Goal: Task Accomplishment & Management: Complete application form

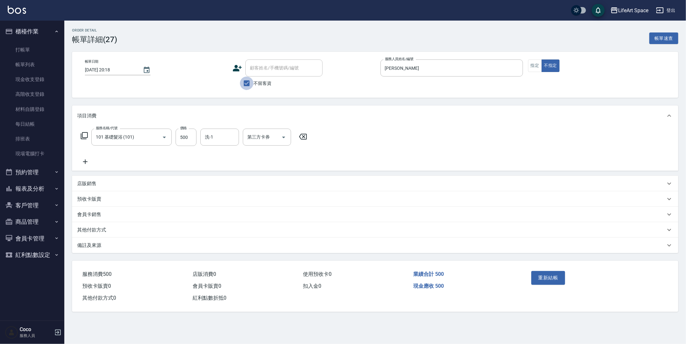
click at [248, 83] on input "不留客資" at bounding box center [247, 84] width 14 height 14
checkbox input "false"
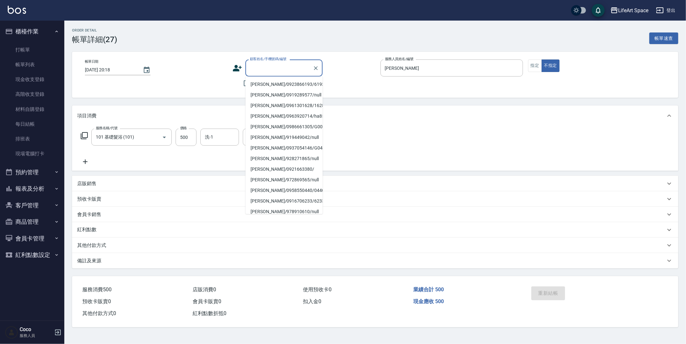
click at [258, 72] on input "顧客姓名/手機號碼/編號" at bounding box center [279, 67] width 62 height 11
type input "2"
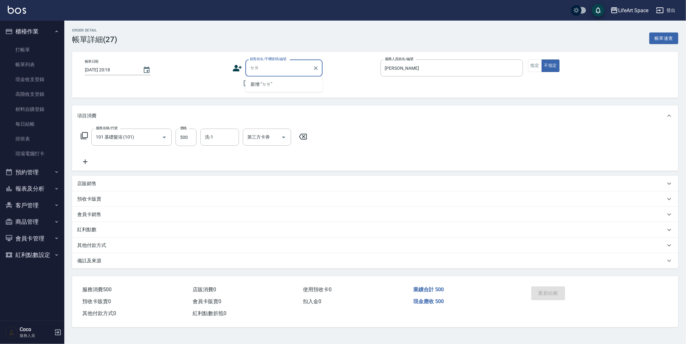
type input "逮"
click at [265, 83] on li "[PERSON_NAME]/0937856222/" at bounding box center [284, 84] width 77 height 11
type input "[PERSON_NAME]/0937856222/"
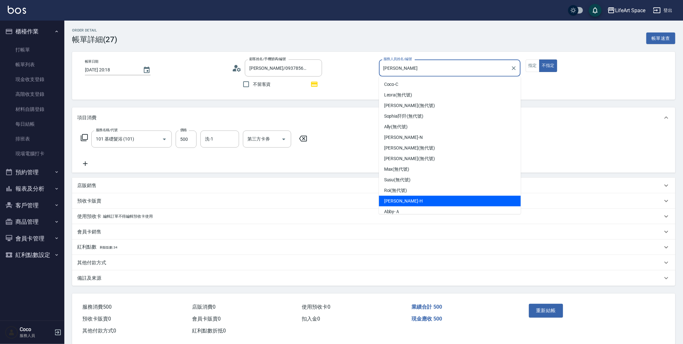
click at [425, 69] on input "[PERSON_NAME]" at bounding box center [445, 67] width 126 height 11
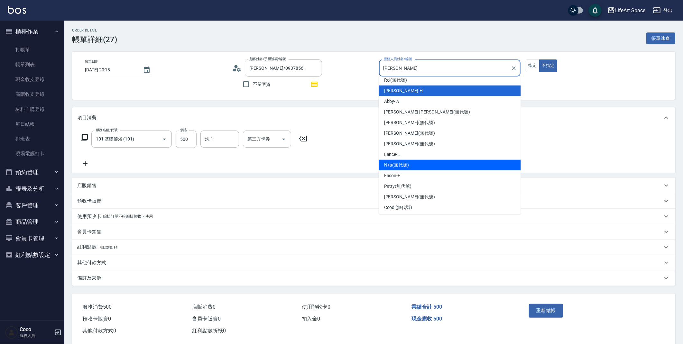
scroll to position [111, 0]
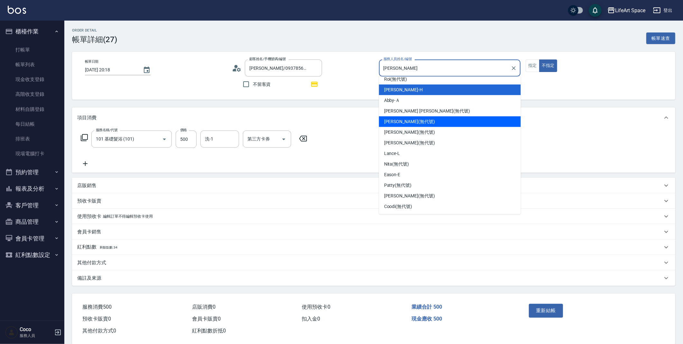
click at [414, 120] on div "[PERSON_NAME] (無代號)" at bounding box center [450, 121] width 142 height 11
type input "[PERSON_NAME](無代號)"
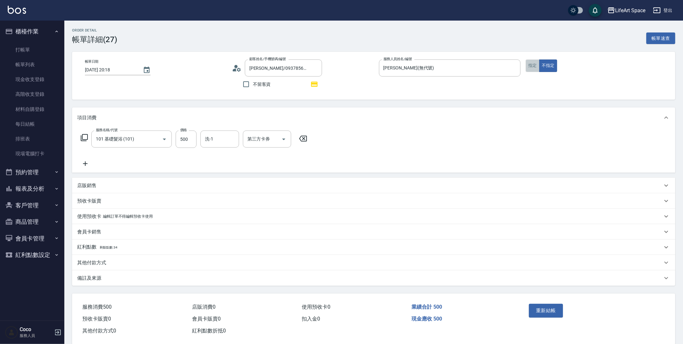
click at [530, 68] on button "指定" at bounding box center [533, 66] width 14 height 13
click at [145, 138] on input "101 基礎髮浴 (101)" at bounding box center [122, 139] width 57 height 11
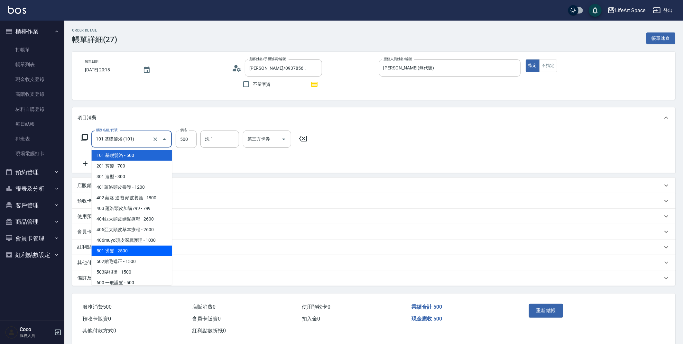
click at [166, 254] on span "501 燙髮 - 2500" at bounding box center [131, 251] width 80 height 11
type input "501 燙髮(501)"
type input "2500"
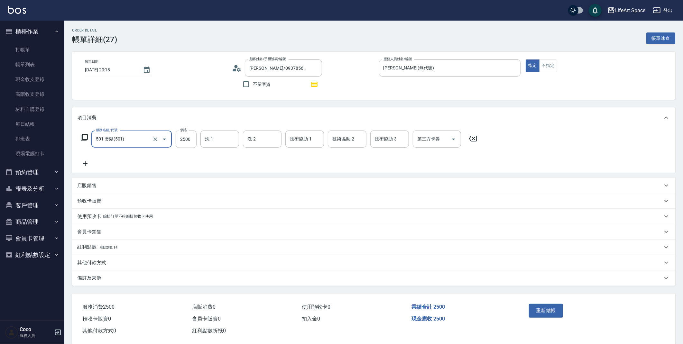
click at [86, 163] on icon at bounding box center [85, 164] width 16 height 8
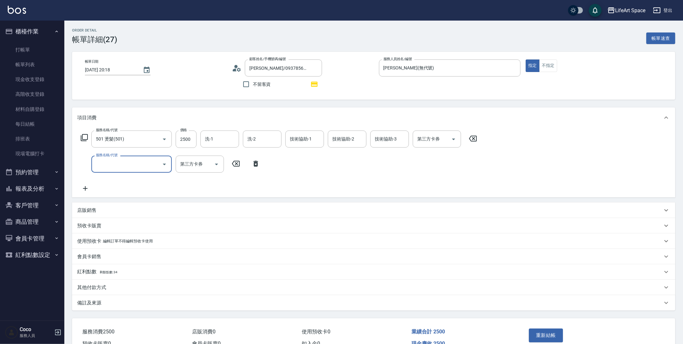
click at [129, 160] on input "服務名稱/代號" at bounding box center [126, 164] width 65 height 11
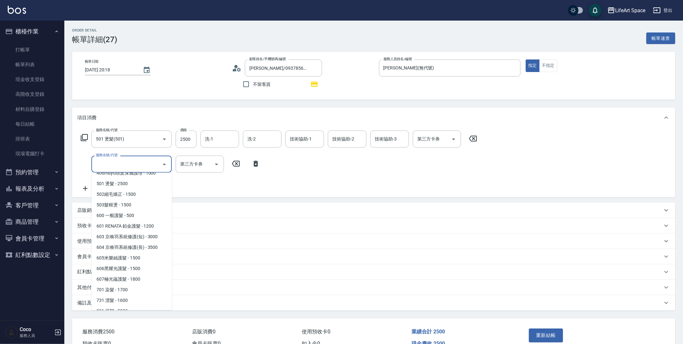
scroll to position [101, 0]
click at [153, 228] on span "603 京喚羽系統修護(短) - 3000" at bounding box center [131, 228] width 80 height 11
type input "603 京喚羽系統修護(短)(603)"
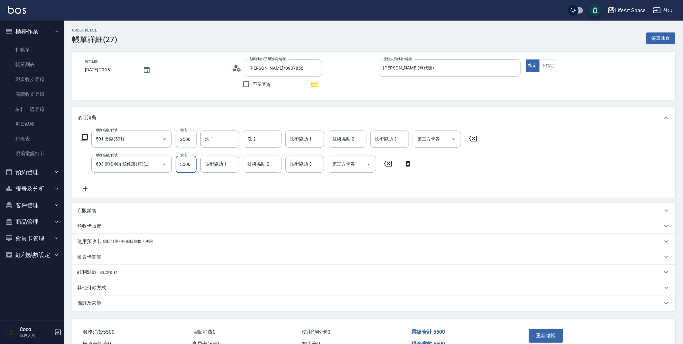
click at [183, 167] on input "3000" at bounding box center [186, 164] width 21 height 17
type input "2500"
click at [187, 140] on input "2500" at bounding box center [186, 139] width 21 height 17
type input "4400"
click at [112, 208] on div "店販銷售" at bounding box center [369, 211] width 585 height 7
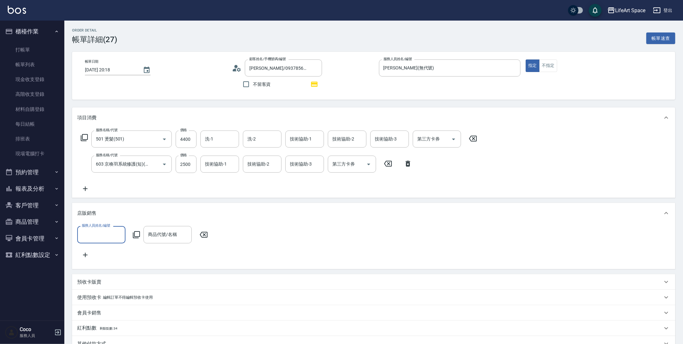
scroll to position [0, 0]
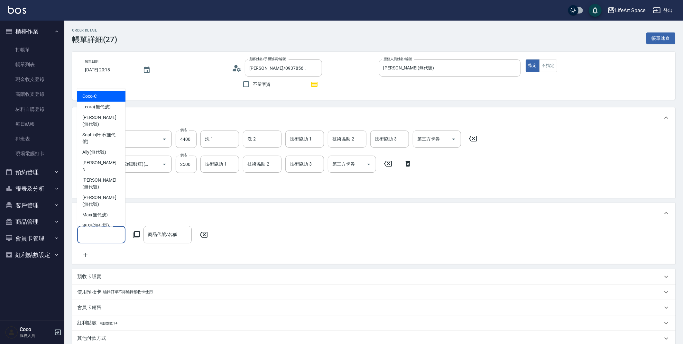
click at [107, 239] on input "服務人員姓名/編號" at bounding box center [101, 234] width 42 height 11
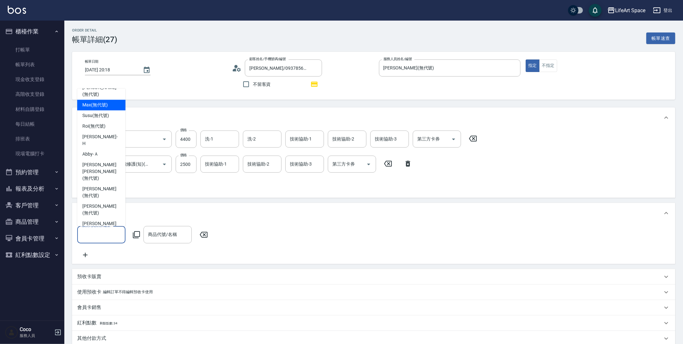
scroll to position [118, 0]
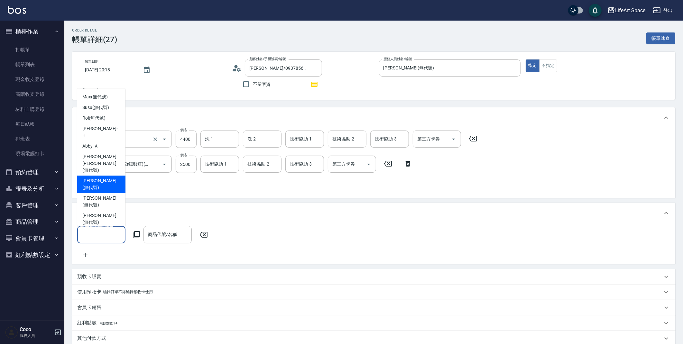
click at [98, 178] on span "[PERSON_NAME] (無代號)" at bounding box center [101, 185] width 38 height 14
type input "[PERSON_NAME](無代號)"
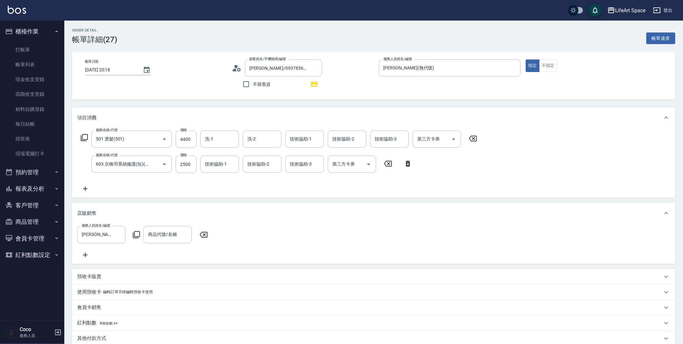
click at [85, 254] on icon at bounding box center [85, 255] width 5 height 5
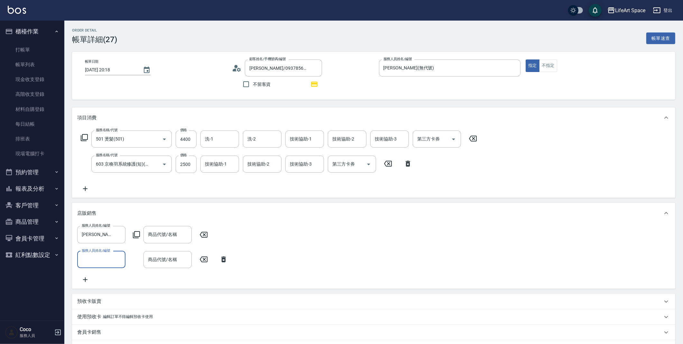
click at [93, 251] on label "服務人員姓名/編號" at bounding box center [96, 250] width 28 height 5
click at [93, 254] on input "服務人員姓名/編號" at bounding box center [101, 259] width 42 height 11
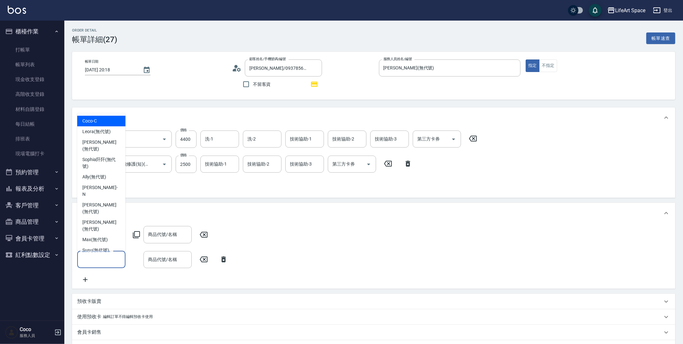
click at [94, 256] on input "服務人員姓名/編號" at bounding box center [101, 259] width 42 height 11
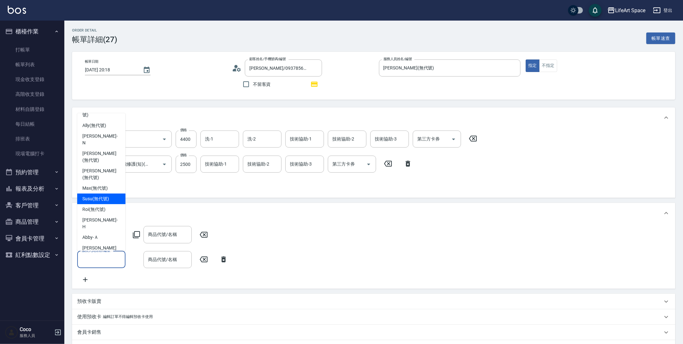
scroll to position [52, 0]
click at [101, 268] on span "[PERSON_NAME] (無代號)" at bounding box center [101, 275] width 38 height 14
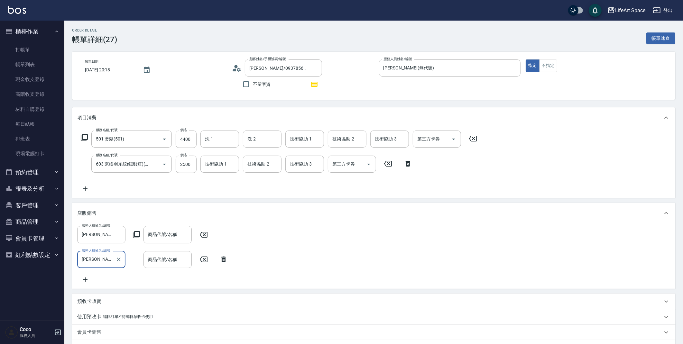
type input "[PERSON_NAME](無代號)"
click at [86, 281] on icon at bounding box center [85, 280] width 16 height 8
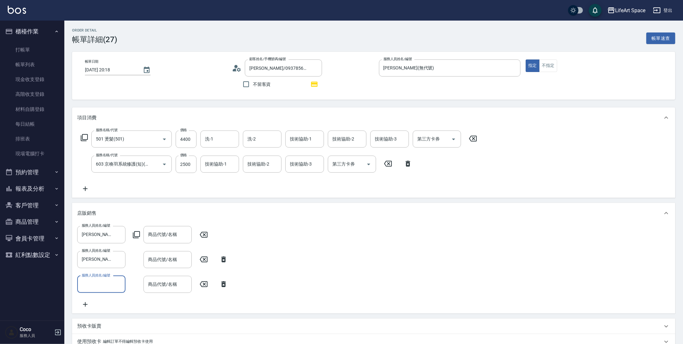
click at [94, 283] on input "服務人員姓名/編號" at bounding box center [101, 284] width 42 height 11
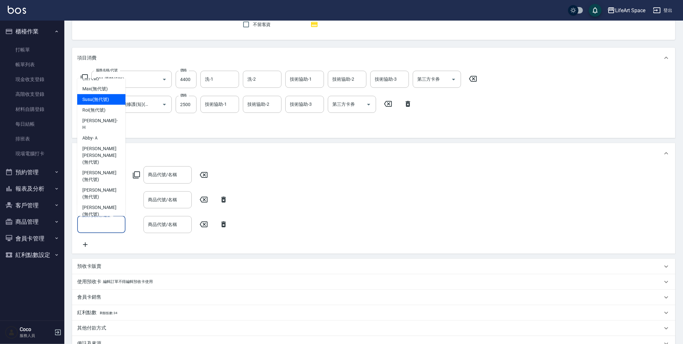
scroll to position [118, 0]
click at [103, 168] on span "[PERSON_NAME] (無代號)" at bounding box center [101, 175] width 38 height 14
type input "[PERSON_NAME](無代號)"
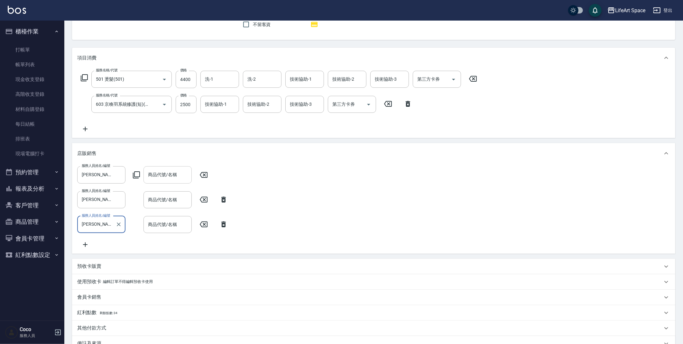
click at [156, 179] on input "商品代號/名稱" at bounding box center [167, 174] width 42 height 11
click at [157, 177] on input "商品代號/名稱" at bounding box center [167, 174] width 42 height 11
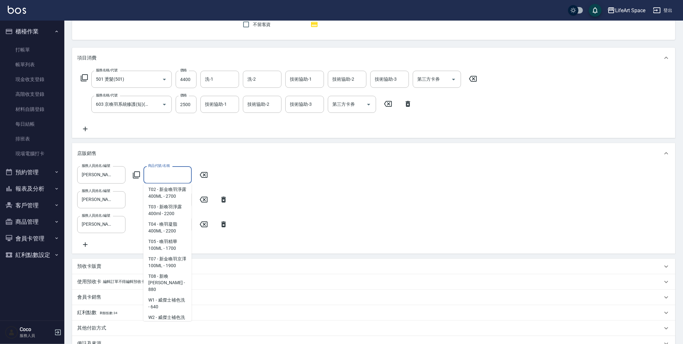
scroll to position [839, 0]
click at [163, 256] on span "T05 - 喚羽精華100ML - 1700" at bounding box center [168, 247] width 48 height 17
type input "喚羽精華100ML"
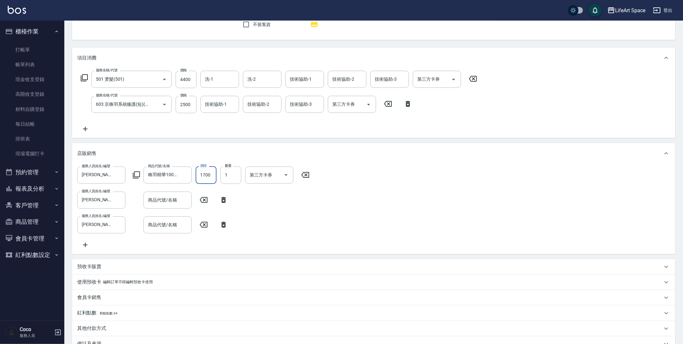
click at [204, 178] on input "1700" at bounding box center [206, 174] width 21 height 17
type input "1360"
click at [155, 203] on input "商品代號/名稱" at bounding box center [167, 200] width 42 height 11
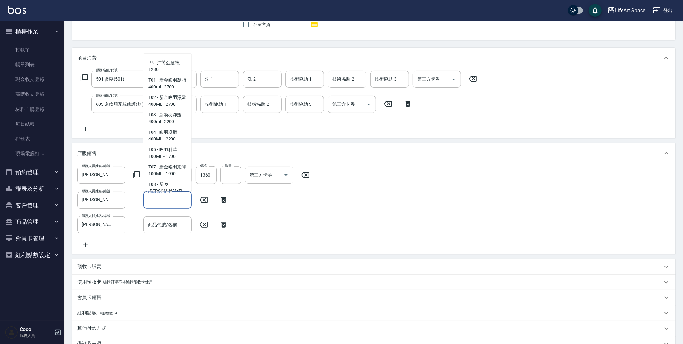
scroll to position [840, 0]
click at [162, 90] on span "T03 - 新喚羽淨露400ml - 2200" at bounding box center [168, 81] width 48 height 17
type input "新喚羽淨露400ml"
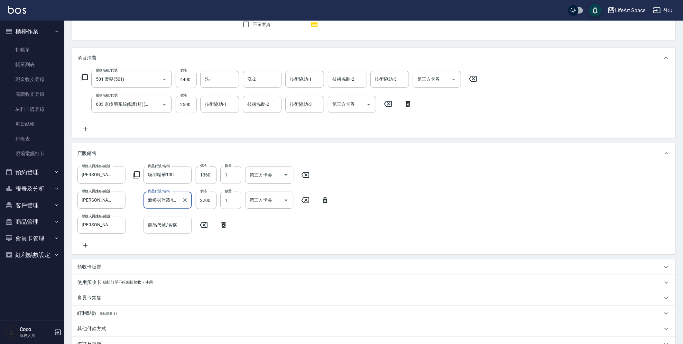
click at [158, 232] on div "商品代號/名稱" at bounding box center [168, 225] width 48 height 17
click at [160, 228] on input "商品代號/名稱" at bounding box center [167, 225] width 42 height 11
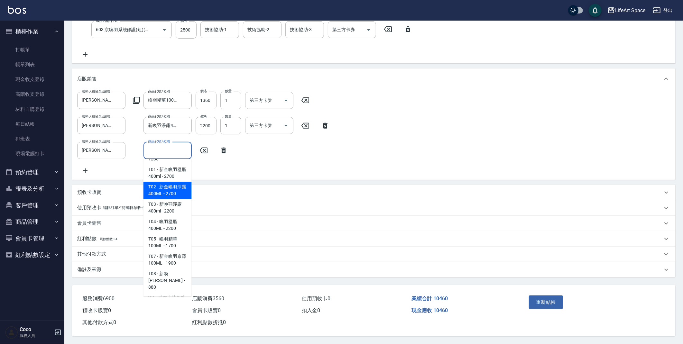
scroll to position [784, 0]
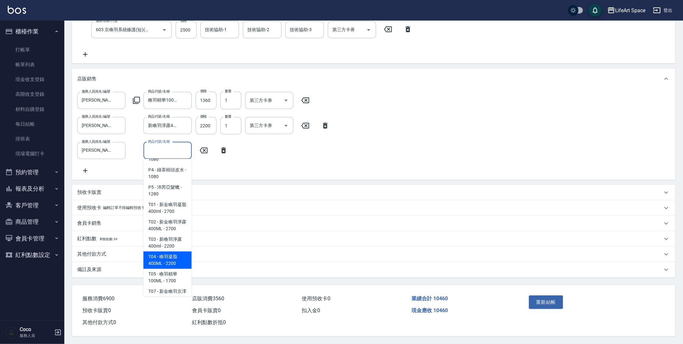
click at [174, 268] on span "T04 - 喚羽凝脂400ML - 2200" at bounding box center [168, 260] width 48 height 17
type input "喚羽凝脂400ML"
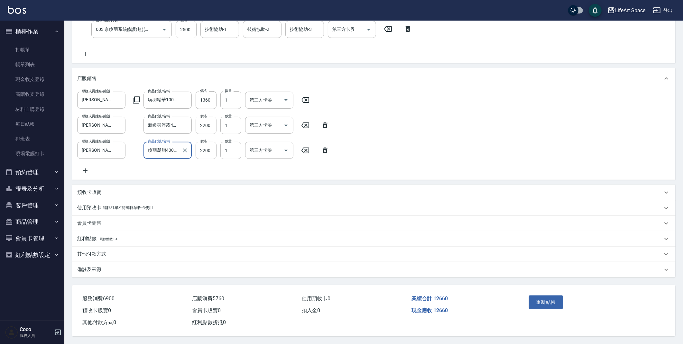
click at [207, 122] on input "2200" at bounding box center [206, 125] width 21 height 17
click at [207, 120] on input "2200" at bounding box center [206, 125] width 21 height 17
type input "1760"
click at [211, 142] on input "2200" at bounding box center [206, 150] width 21 height 17
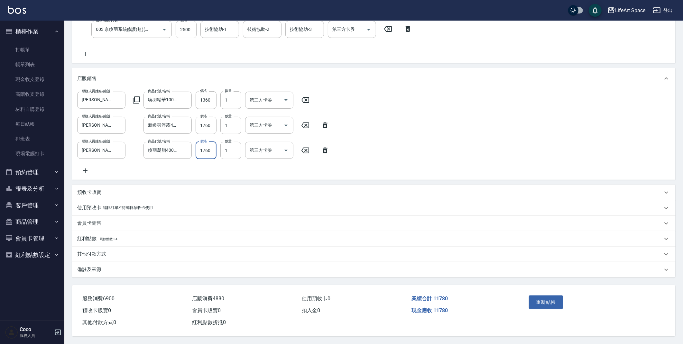
type input "1760"
click at [118, 238] on span "剩餘點數: 34" at bounding box center [109, 239] width 18 height 4
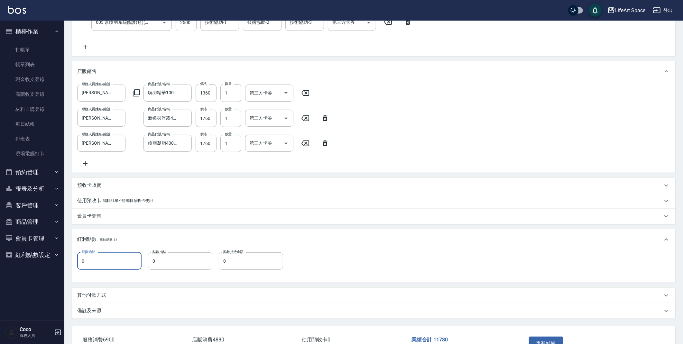
click at [112, 265] on input "0" at bounding box center [109, 261] width 64 height 17
type input "18"
click at [159, 314] on div "備註及來源" at bounding box center [369, 311] width 585 height 7
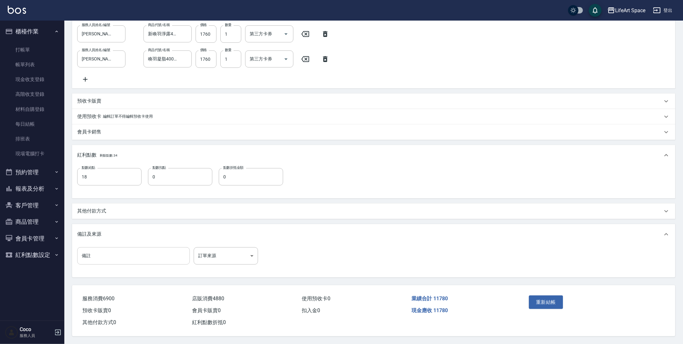
scroll to position [233, 0]
click at [127, 210] on div "其他付款方式" at bounding box center [369, 211] width 585 height 7
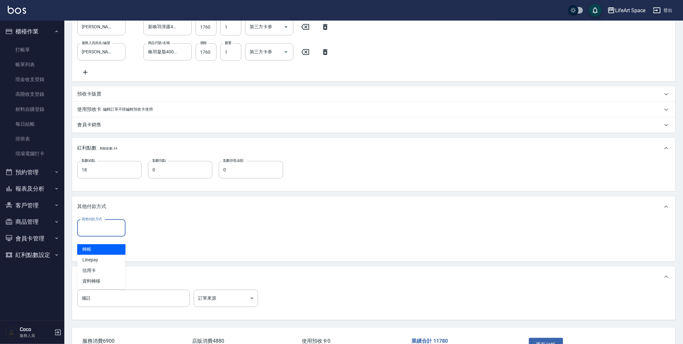
click at [107, 234] on input "其他付款方式" at bounding box center [101, 228] width 42 height 11
click at [108, 272] on span "信用卡" at bounding box center [101, 271] width 48 height 11
type input "信用卡"
click at [149, 236] on input "0" at bounding box center [153, 228] width 48 height 17
type input "11780"
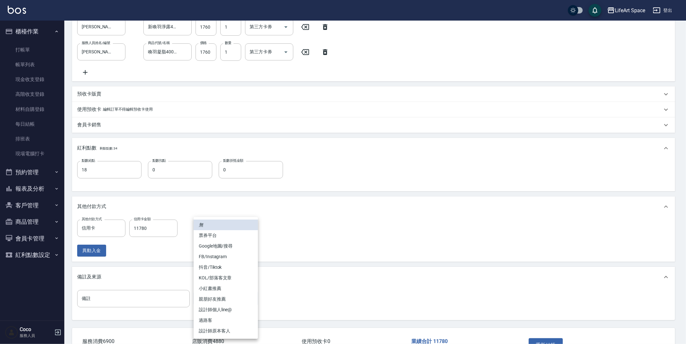
click at [241, 300] on body "LifeArt Space 登出 櫃檯作業 打帳單 帳單列表 現金收支登錄 高階收支登錄 材料自購登錄 每日結帳 排班表 現場電腦打卡 預約管理 預約管理 單…" at bounding box center [343, 77] width 686 height 620
drag, startPoint x: 231, startPoint y: 331, endPoint x: 234, endPoint y: 329, distance: 3.3
click at [231, 331] on li "設計師原本客人" at bounding box center [226, 331] width 64 height 11
type input "設計師原本客人"
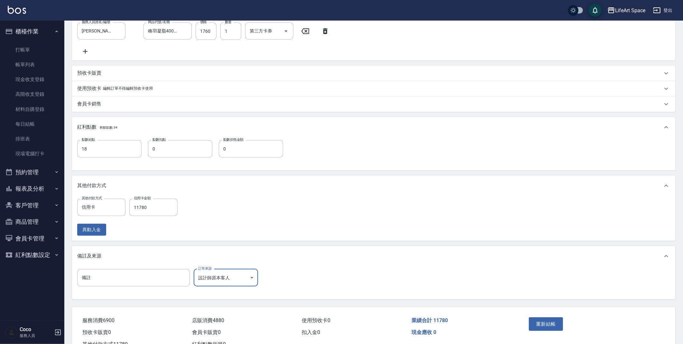
scroll to position [284, 0]
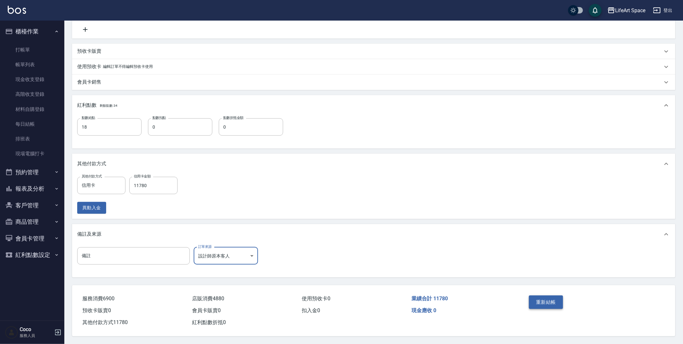
click at [547, 299] on button "重新結帳" at bounding box center [546, 303] width 34 height 14
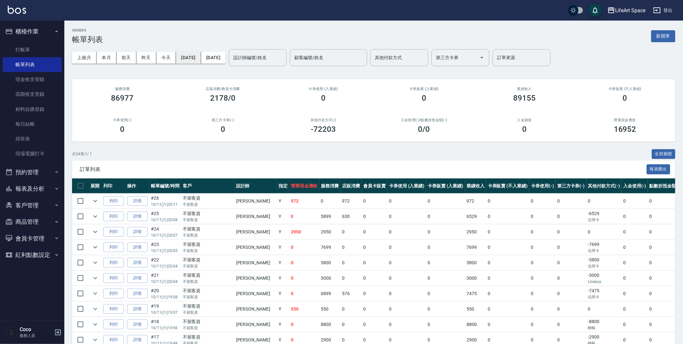
click at [201, 58] on button "[DATE]" at bounding box center [188, 58] width 25 height 12
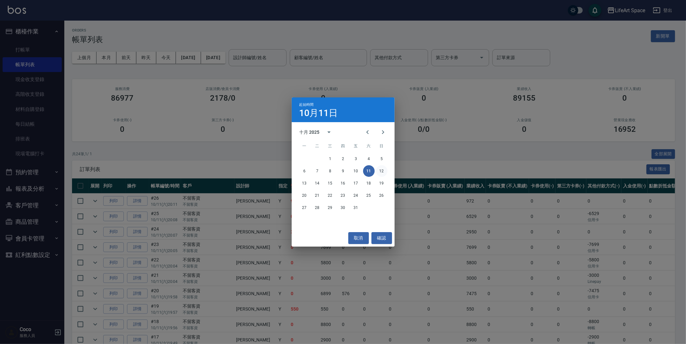
click at [380, 168] on button "12" at bounding box center [382, 171] width 12 height 12
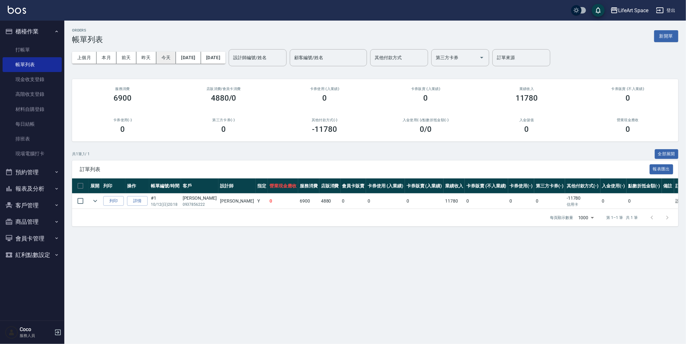
click at [165, 60] on button "今天" at bounding box center [166, 58] width 20 height 12
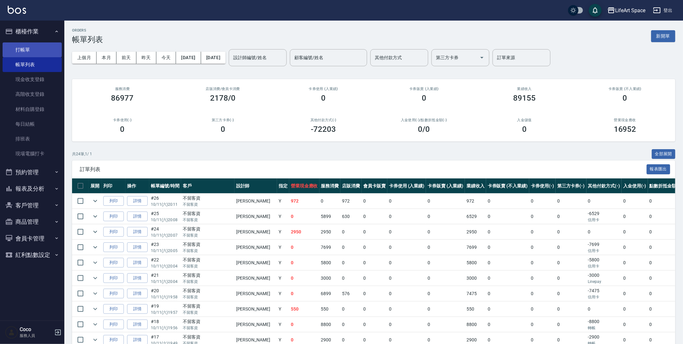
click at [32, 48] on link "打帳單" at bounding box center [32, 49] width 59 height 15
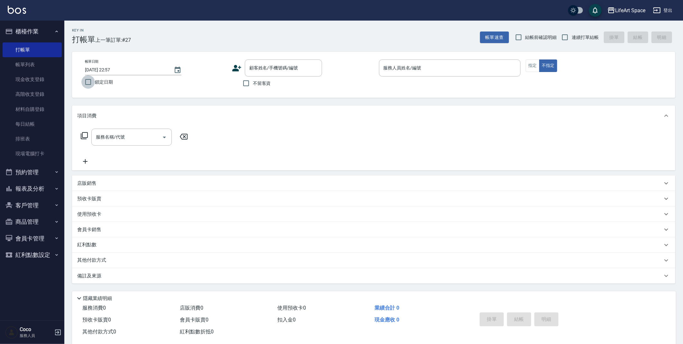
click at [88, 80] on input "鎖定日期" at bounding box center [88, 82] width 14 height 14
drag, startPoint x: 88, startPoint y: 81, endPoint x: 154, endPoint y: 72, distance: 67.3
click at [88, 81] on input "鎖定日期" at bounding box center [88, 82] width 14 height 14
checkbox input "false"
click at [177, 72] on icon "Choose date, selected date is 2025-10-11" at bounding box center [178, 70] width 6 height 6
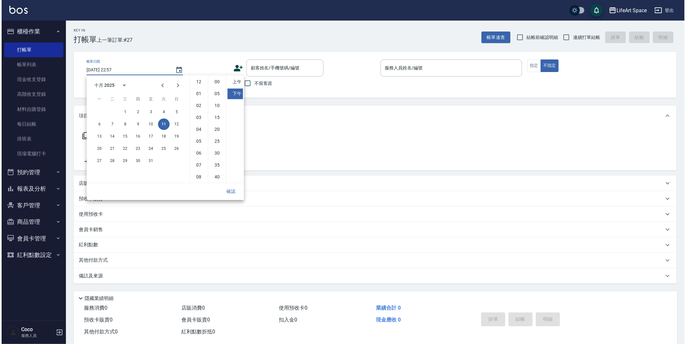
scroll to position [36, 0]
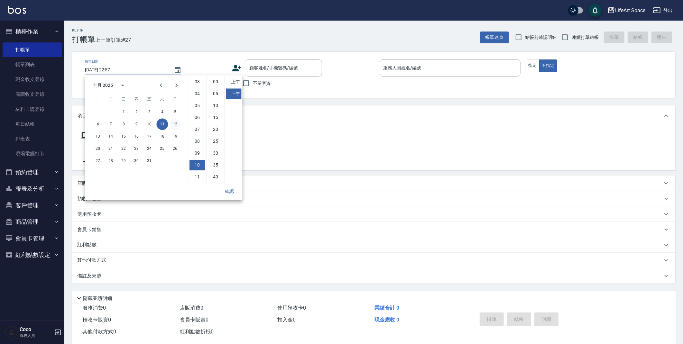
click at [172, 125] on button "12" at bounding box center [175, 124] width 12 height 12
type input "[DATE] 22:57"
click at [232, 191] on button "確認" at bounding box center [229, 192] width 21 height 12
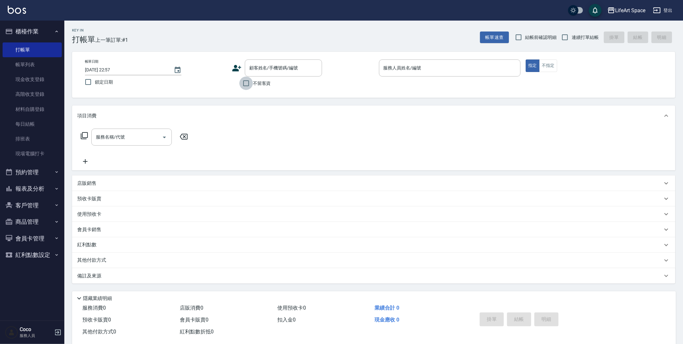
click at [247, 87] on input "不留客資" at bounding box center [246, 84] width 14 height 14
checkbox input "true"
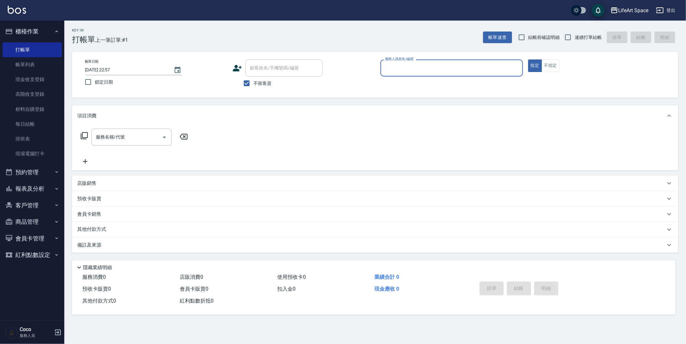
click at [414, 60] on div "服務人員姓名/編號" at bounding box center [452, 68] width 143 height 17
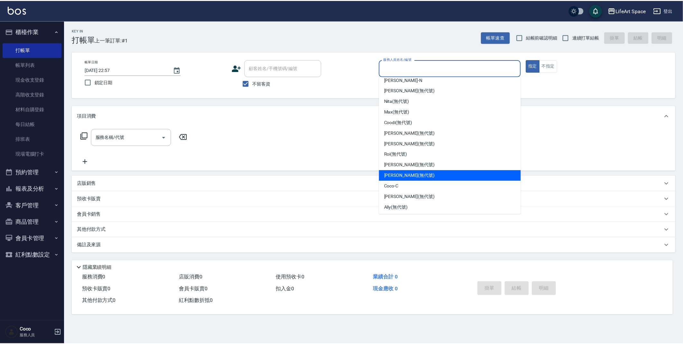
scroll to position [69, 0]
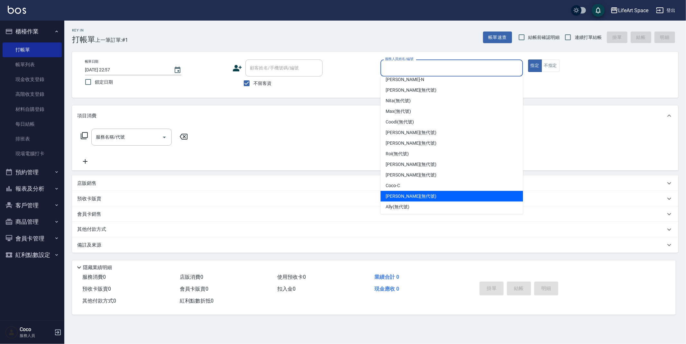
click at [425, 198] on div "[PERSON_NAME] (無代號)" at bounding box center [452, 196] width 143 height 11
type input "[PERSON_NAME](無代號)"
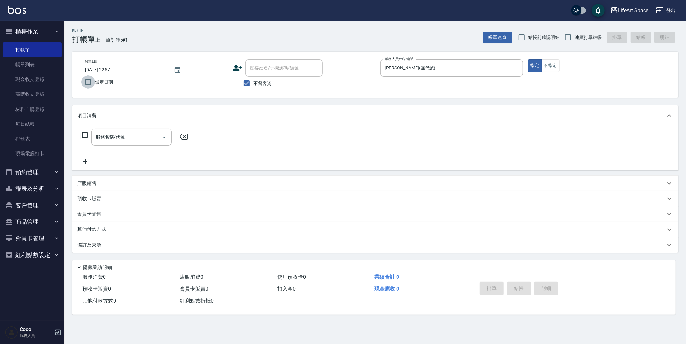
click at [89, 82] on input "鎖定日期" at bounding box center [88, 82] width 14 height 14
checkbox input "true"
click at [104, 143] on div "服務名稱/代號" at bounding box center [131, 137] width 80 height 17
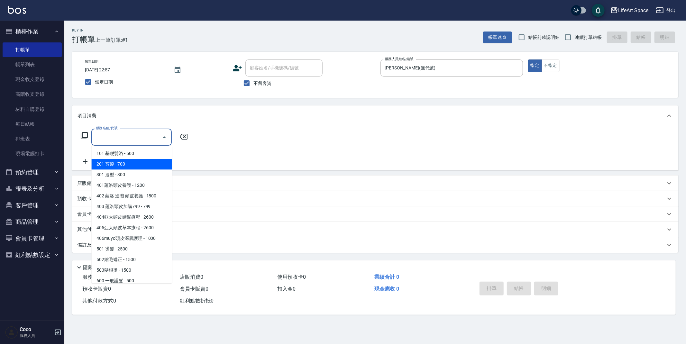
drag, startPoint x: 149, startPoint y: 166, endPoint x: 152, endPoint y: 159, distance: 7.1
click at [149, 166] on span "201 剪髮 - 700" at bounding box center [131, 164] width 80 height 11
type input "201 剪髮(201)"
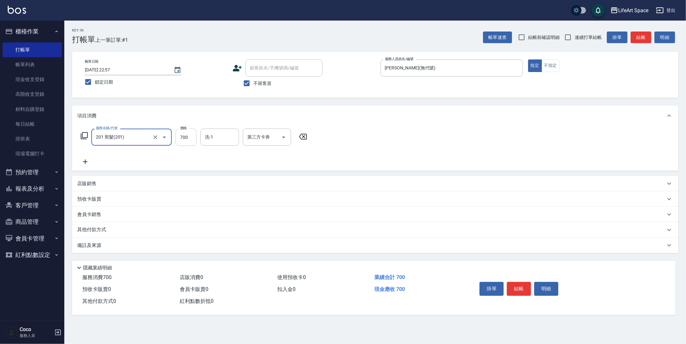
click at [189, 137] on input "700" at bounding box center [186, 137] width 21 height 17
type input "350"
click at [83, 161] on icon at bounding box center [85, 162] width 16 height 8
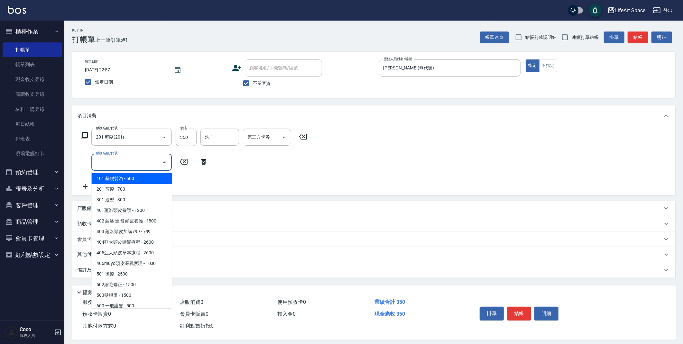
click at [106, 162] on input "服務名稱/代號" at bounding box center [126, 162] width 65 height 11
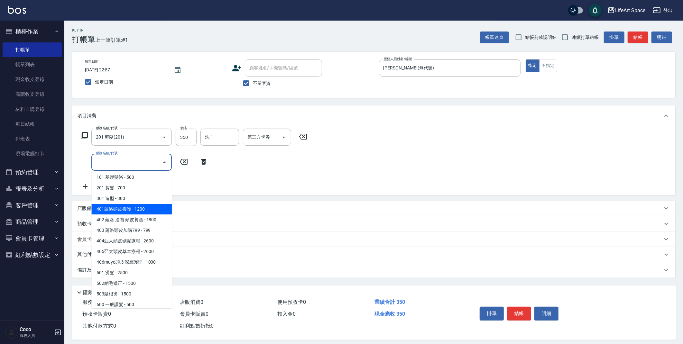
scroll to position [3, 0]
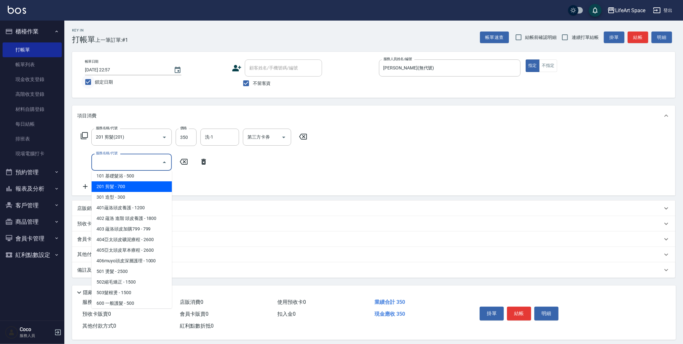
click at [88, 81] on input "鎖定日期" at bounding box center [88, 82] width 14 height 14
checkbox input "false"
type input "[DATE] 22:58"
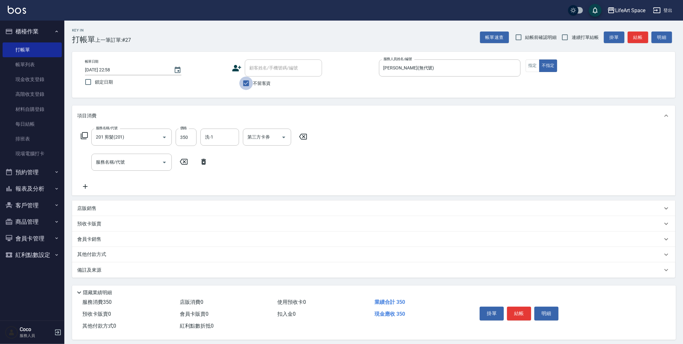
click at [250, 83] on input "不留客資" at bounding box center [246, 84] width 14 height 14
checkbox input "false"
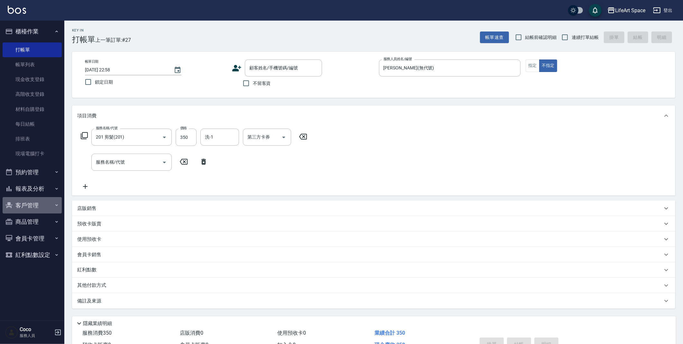
click at [37, 201] on button "客戶管理" at bounding box center [32, 205] width 59 height 17
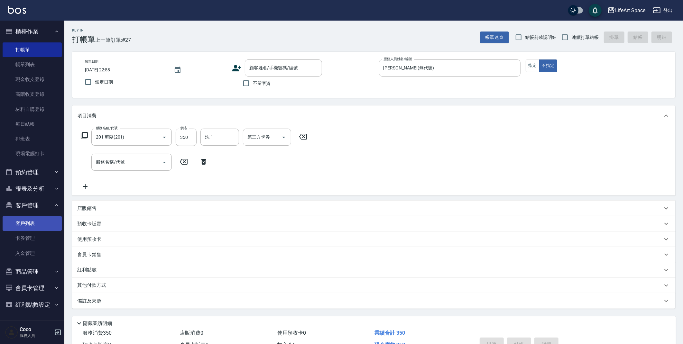
click at [45, 218] on link "客戶列表" at bounding box center [32, 223] width 59 height 15
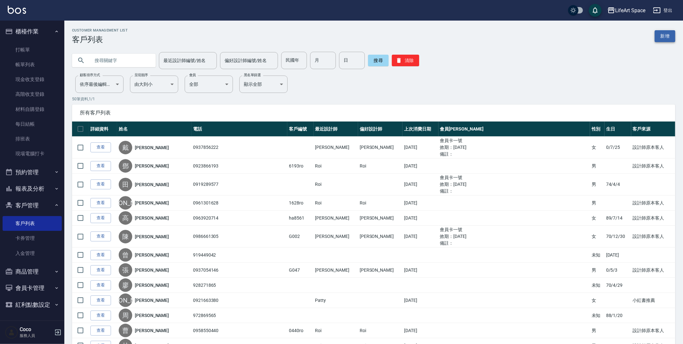
click at [668, 34] on link "新增" at bounding box center [665, 36] width 21 height 12
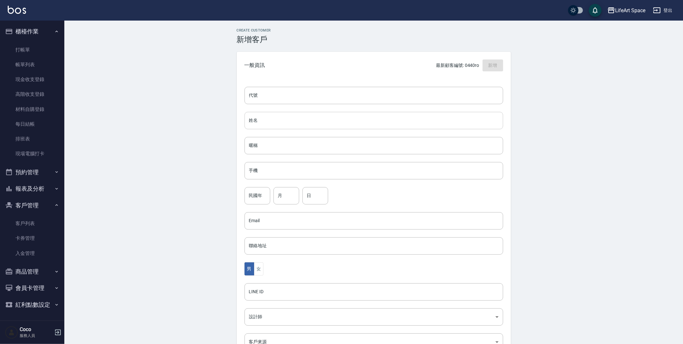
click at [273, 127] on input "姓名" at bounding box center [374, 120] width 259 height 17
type input "v"
type input "[PERSON_NAME]"
click at [264, 174] on input "手機" at bounding box center [374, 170] width 259 height 17
type input "0919907870"
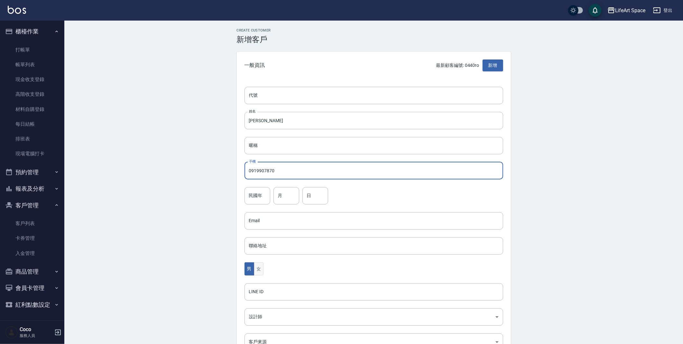
click at [262, 271] on button "女" at bounding box center [259, 269] width 10 height 13
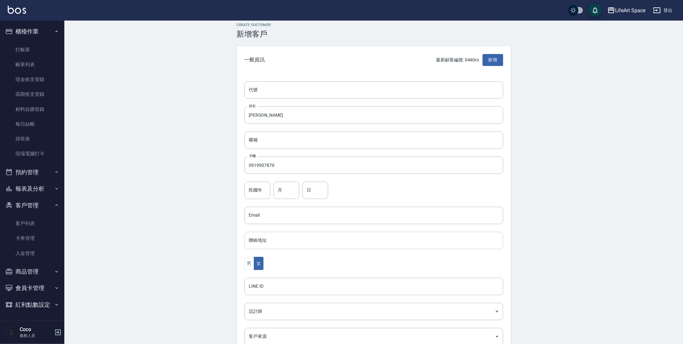
scroll to position [75, 0]
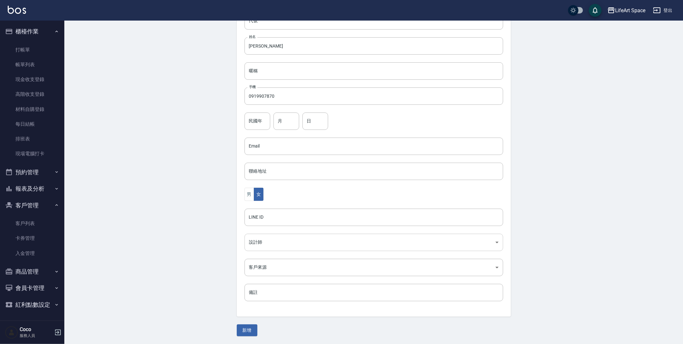
click at [274, 244] on body "LifeArt Space 登出 櫃檯作業 打帳單 帳單列表 現金收支登錄 高階收支登錄 材料自購登錄 每日結帳 排班表 現場電腦打卡 預約管理 預約管理 單…" at bounding box center [341, 134] width 683 height 419
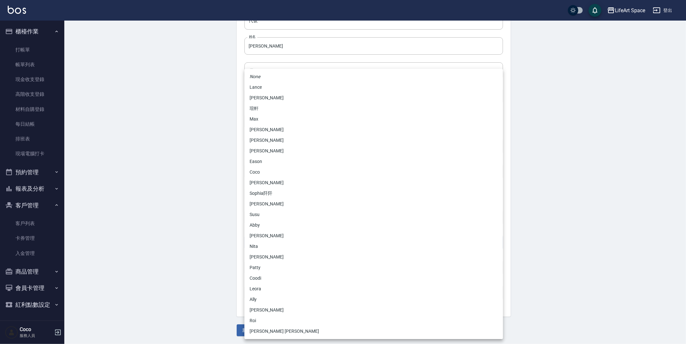
click at [284, 98] on li "[PERSON_NAME]" at bounding box center [374, 98] width 259 height 11
type input "3fd5e77f-d133-45c9-9c8a-ccd66447b9d8"
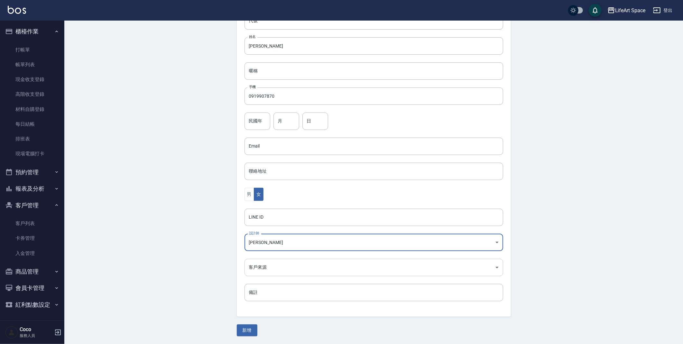
click at [262, 271] on body "LifeArt Space 登出 櫃檯作業 打帳單 帳單列表 現金收支登錄 高階收支登錄 材料自購登錄 每日結帳 排班表 現場電腦打卡 預約管理 預約管理 單…" at bounding box center [341, 134] width 683 height 419
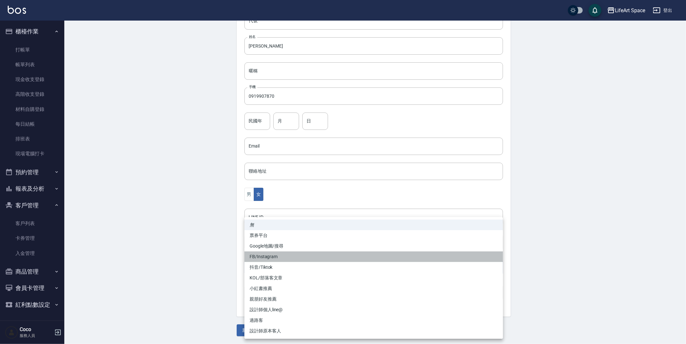
click at [274, 259] on li "FB/Instagram" at bounding box center [374, 257] width 259 height 11
type input "FB/Instagram"
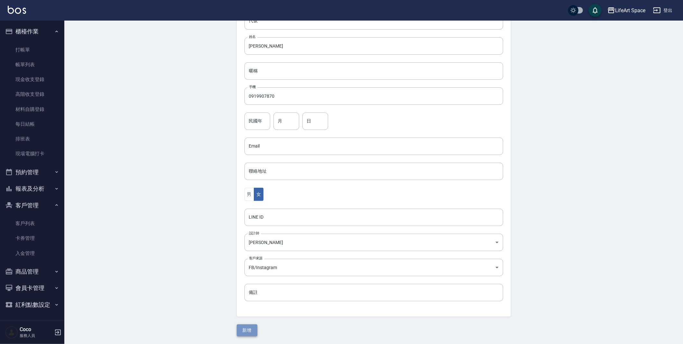
click at [248, 332] on button "新增" at bounding box center [247, 331] width 21 height 12
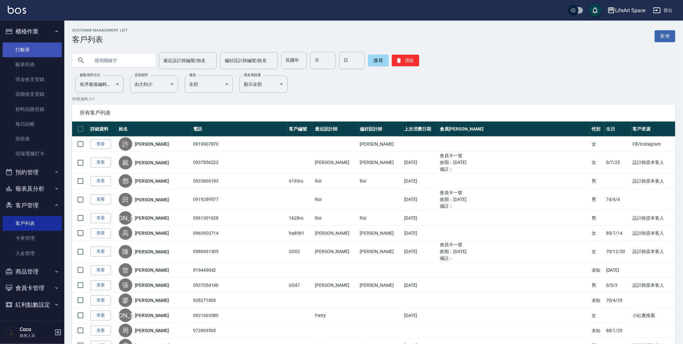
click at [24, 52] on link "打帳單" at bounding box center [32, 49] width 59 height 15
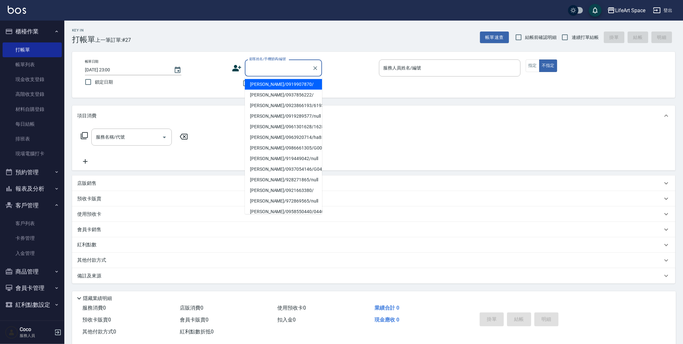
click at [261, 72] on input "顧客姓名/手機號碼/編號" at bounding box center [279, 67] width 62 height 11
click at [263, 84] on li "[PERSON_NAME]/0919907870/" at bounding box center [283, 84] width 77 height 11
type input "[PERSON_NAME]/0919907870/"
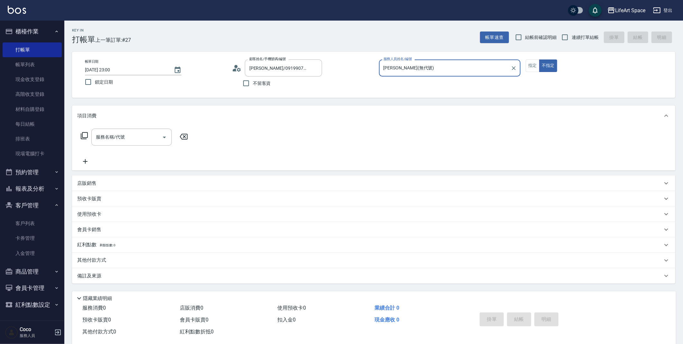
type input "[PERSON_NAME](無代號)"
click at [534, 66] on button "指定" at bounding box center [533, 66] width 14 height 13
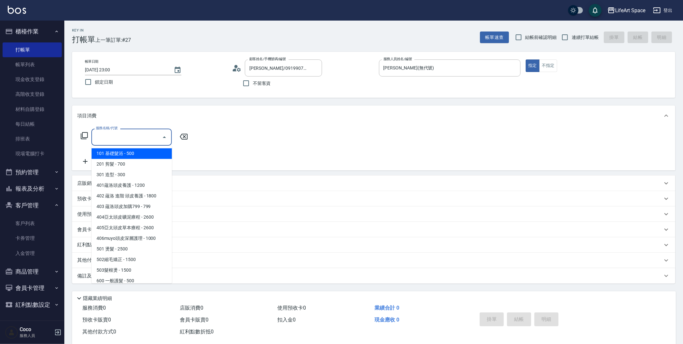
click at [112, 139] on input "服務名稱/代號" at bounding box center [126, 137] width 65 height 11
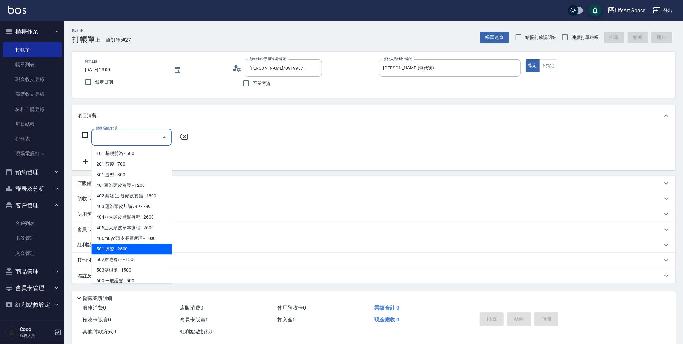
click at [125, 248] on span "501 燙髮 - 2500" at bounding box center [131, 249] width 80 height 11
type input "501 燙髮(501)"
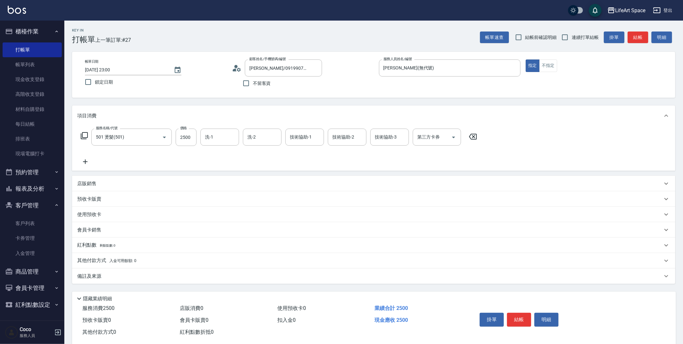
click at [88, 164] on icon at bounding box center [85, 162] width 16 height 8
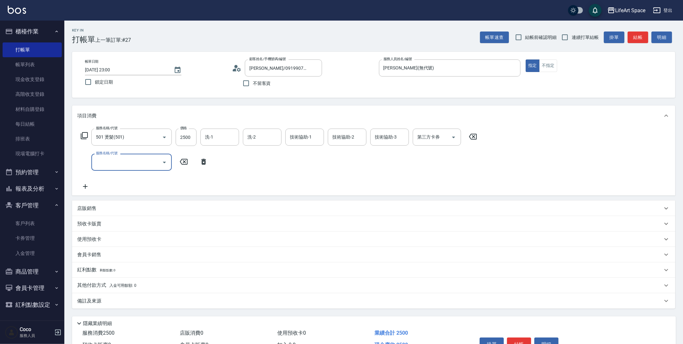
click at [104, 164] on input "服務名稱/代號" at bounding box center [126, 162] width 65 height 11
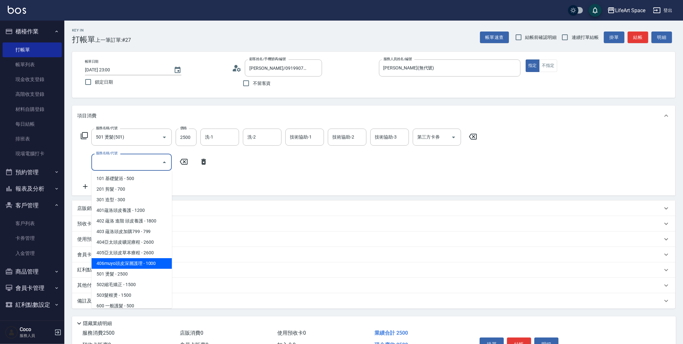
scroll to position [101, 0]
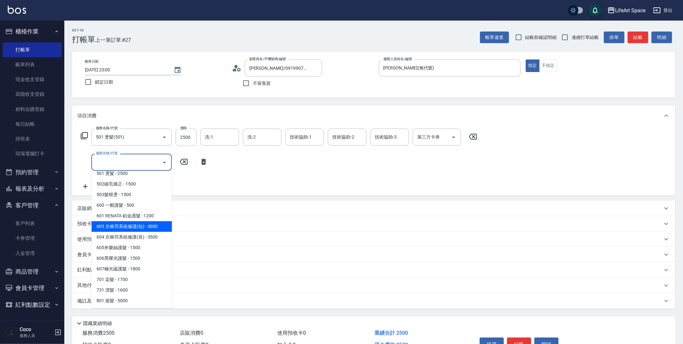
click at [129, 226] on span "603 京喚羽系統修護(短) - 3000" at bounding box center [131, 226] width 80 height 11
type input "603 京喚羽系統修護(短)(603)"
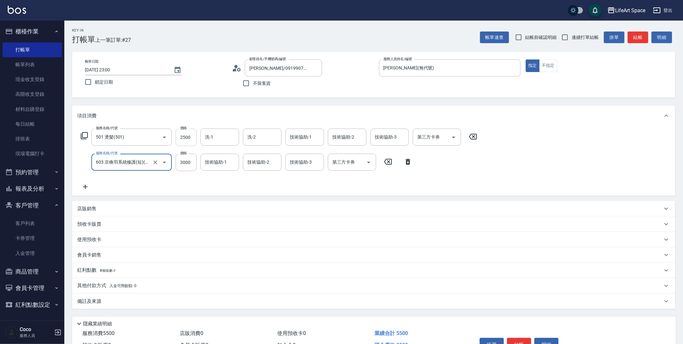
click at [191, 140] on input "2500" at bounding box center [186, 137] width 21 height 17
click at [189, 137] on input "2500" at bounding box center [186, 137] width 21 height 17
type input "2100"
click at [189, 162] on input "3000" at bounding box center [186, 162] width 21 height 17
type input "2500"
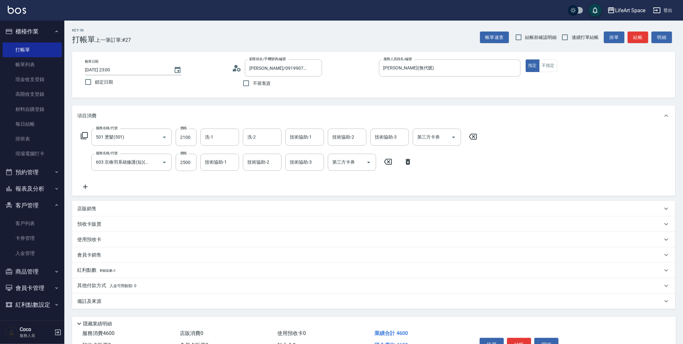
click at [119, 300] on div "備註及來源" at bounding box center [369, 301] width 585 height 7
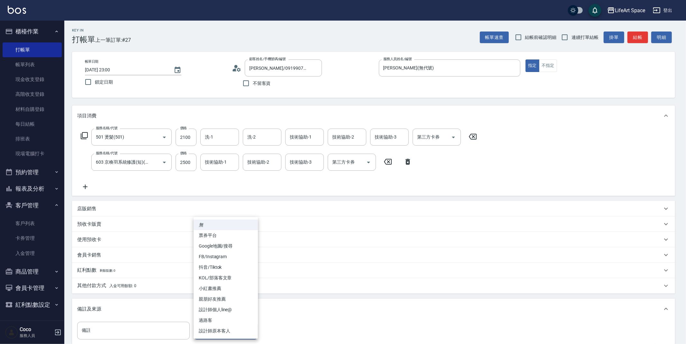
click at [228, 332] on body "LifeArt Space 登出 櫃檯作業 打帳單 帳單列表 現金收支登錄 高階收支登錄 材料自購登錄 每日結帳 排班表 現場電腦打卡 預約管理 預約管理 單…" at bounding box center [343, 211] width 686 height 423
click at [229, 258] on li "FB/Instagram" at bounding box center [226, 257] width 64 height 11
type input "FB/Instagram"
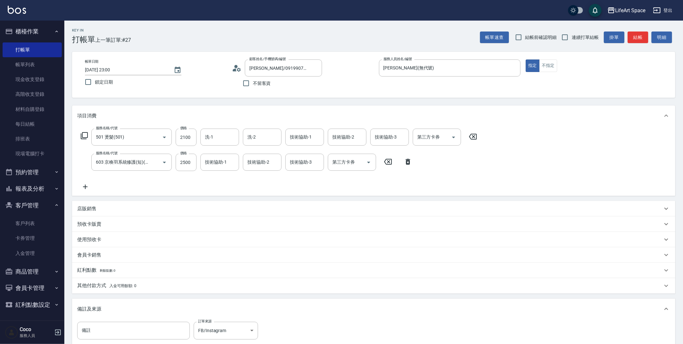
click at [111, 288] on span "入金可用餘額: 0" at bounding box center [122, 286] width 27 height 5
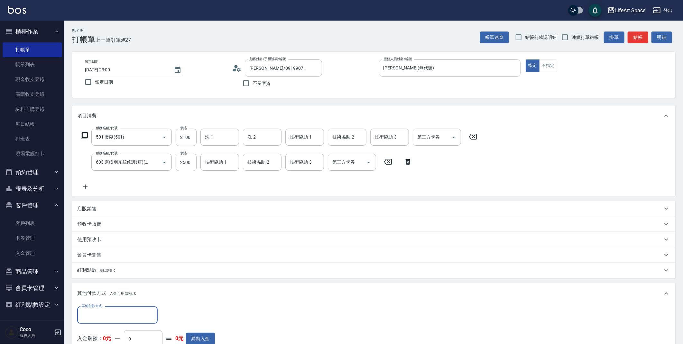
scroll to position [0, 0]
click at [133, 316] on input "其他付款方式" at bounding box center [117, 315] width 75 height 11
click at [128, 280] on span "Linepay" at bounding box center [117, 277] width 80 height 11
type input "Linepay"
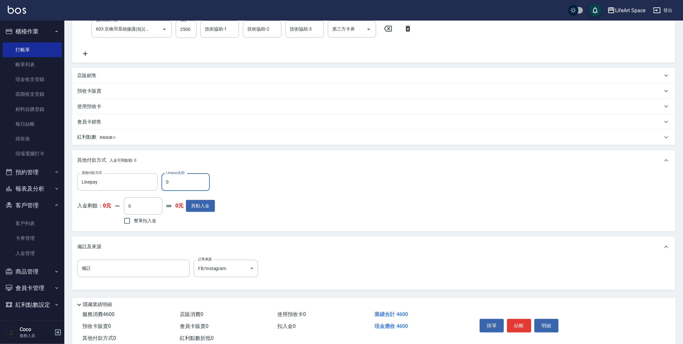
scroll to position [151, 0]
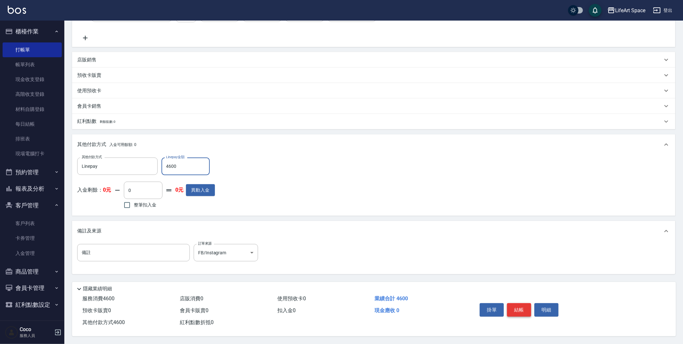
type input "4600"
click at [518, 310] on button "結帳" at bounding box center [519, 310] width 24 height 14
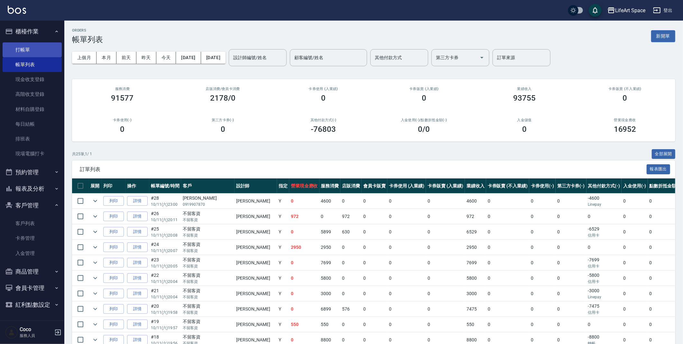
click at [31, 43] on ul "打帳單 帳單列表 現金收支登錄 高階收支登錄 材料自購登錄 每日結帳 排班表 現場電腦打卡" at bounding box center [32, 102] width 59 height 124
click at [30, 47] on link "打帳單" at bounding box center [32, 49] width 59 height 15
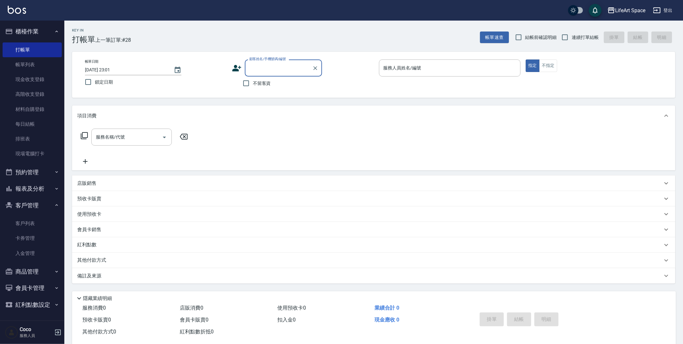
click at [116, 72] on input "[DATE] 23:01" at bounding box center [126, 70] width 82 height 11
click at [177, 71] on icon "Choose date, selected date is 2025-10-11" at bounding box center [178, 70] width 8 height 8
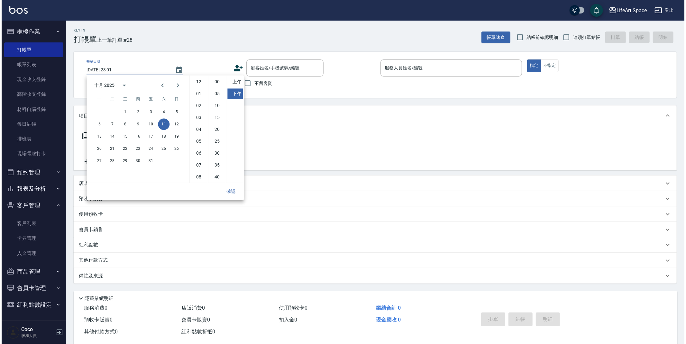
scroll to position [36, 0]
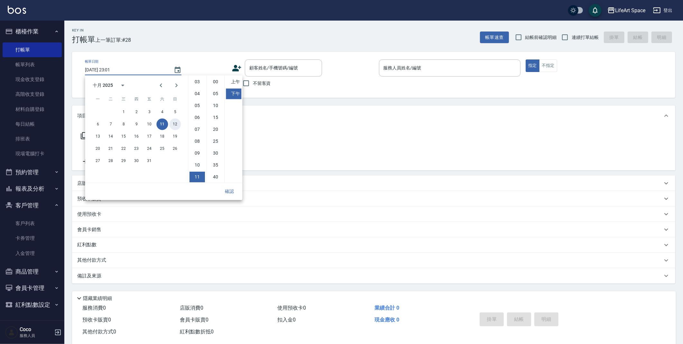
click at [173, 126] on button "12" at bounding box center [175, 124] width 12 height 12
type input "[DATE] 23:01"
click at [238, 192] on button "確認" at bounding box center [229, 192] width 21 height 12
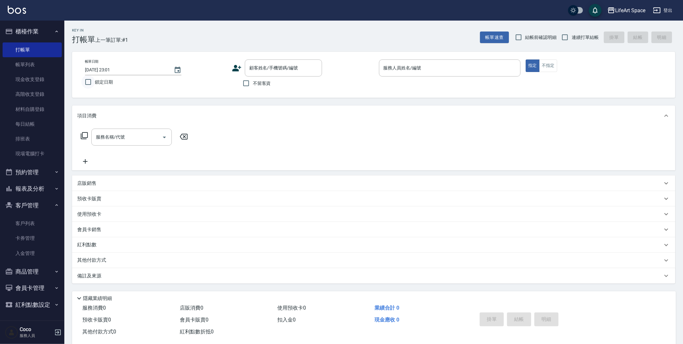
click at [89, 82] on input "鎖定日期" at bounding box center [88, 82] width 14 height 14
checkbox input "true"
click at [251, 84] on input "不留客資" at bounding box center [246, 84] width 14 height 14
checkbox input "true"
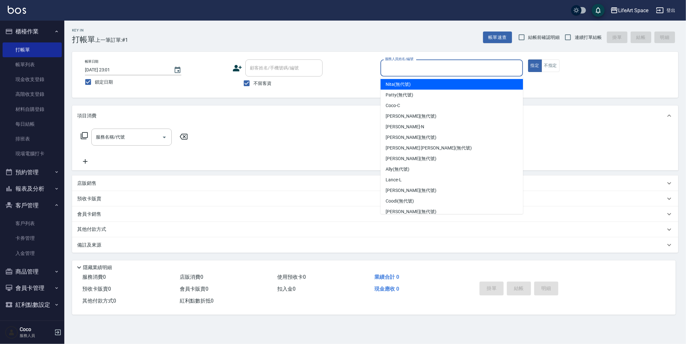
click at [439, 62] on input "服務人員姓名/編號" at bounding box center [452, 67] width 137 height 11
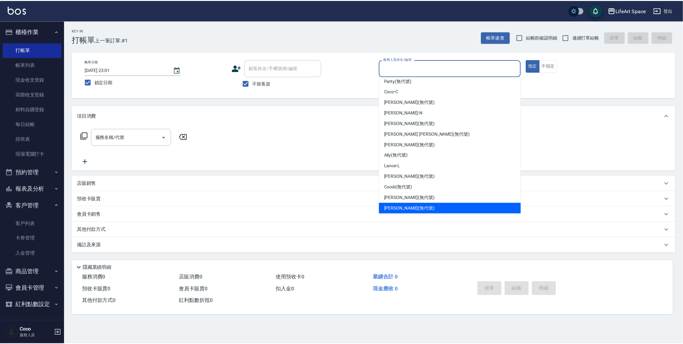
scroll to position [42, 0]
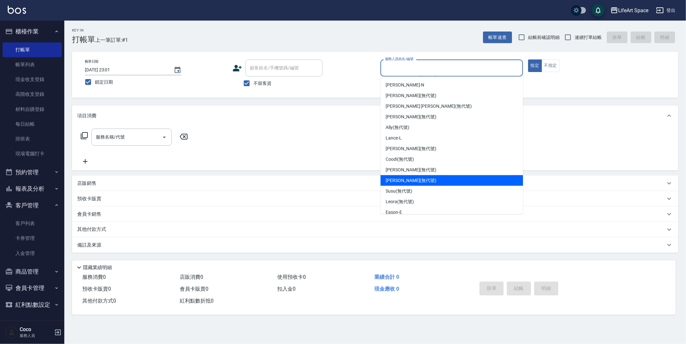
click at [423, 185] on div "[PERSON_NAME] (無代號)" at bounding box center [452, 180] width 143 height 11
type input "[PERSON_NAME](無代號)"
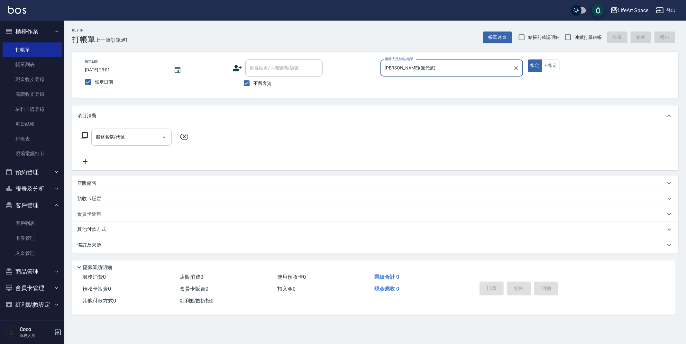
click at [144, 136] on input "服務名稱/代號" at bounding box center [126, 137] width 65 height 11
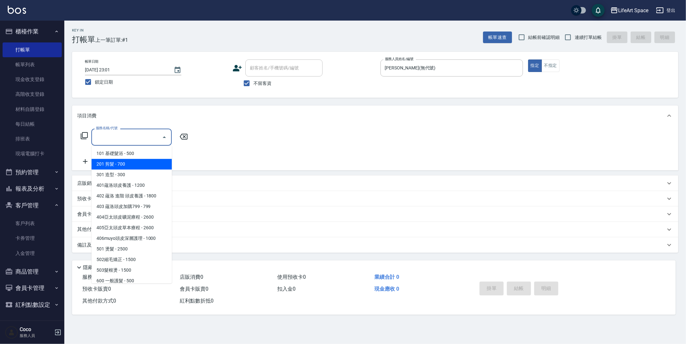
click at [145, 161] on span "201 剪髮 - 700" at bounding box center [131, 164] width 80 height 11
type input "201 剪髮(201)"
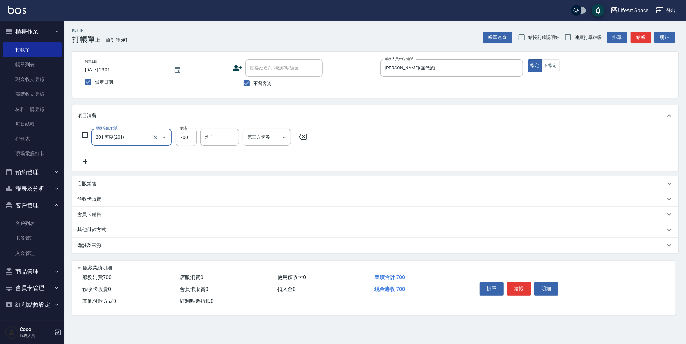
click at [197, 139] on div "服務名稱/代號 201 剪髮(201) 服務名稱/代號 價格 700 價格 洗-1 洗-1 第三方卡券 第三方卡券" at bounding box center [194, 137] width 234 height 17
click at [194, 140] on input "700" at bounding box center [186, 137] width 21 height 17
type input "350"
click at [86, 162] on icon at bounding box center [85, 162] width 5 height 5
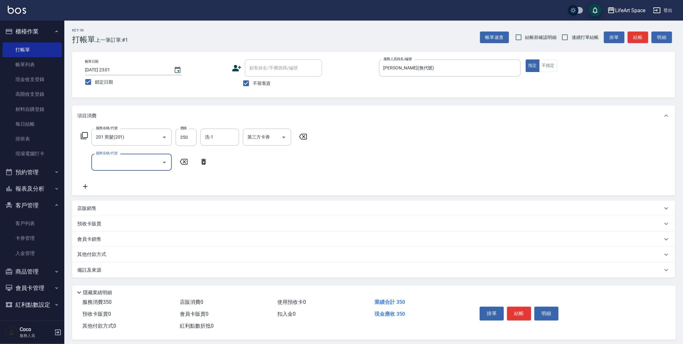
click at [114, 167] on input "服務名稱/代號" at bounding box center [126, 162] width 65 height 11
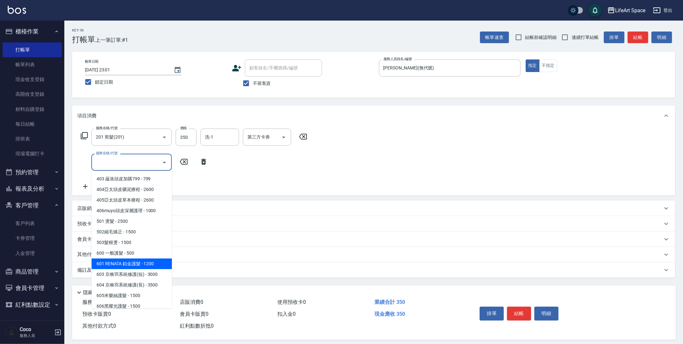
scroll to position [95, 0]
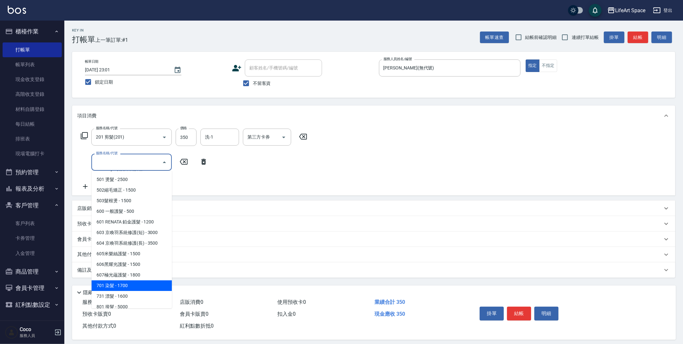
click at [127, 282] on span "701 染髮 - 1700" at bounding box center [131, 286] width 80 height 11
type input "701 染髮(701)"
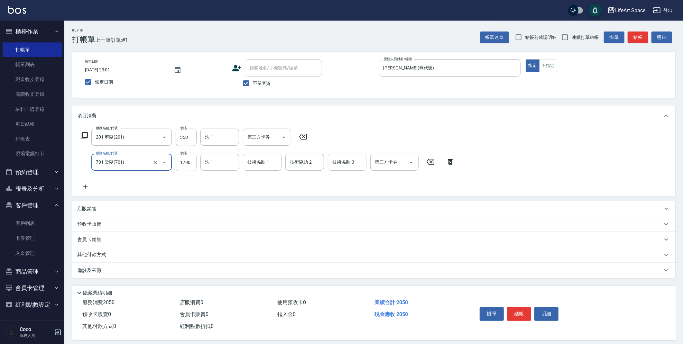
click at [191, 167] on input "1700" at bounding box center [186, 162] width 21 height 17
type input "2200"
click at [93, 268] on p "備註及來源" at bounding box center [89, 270] width 24 height 7
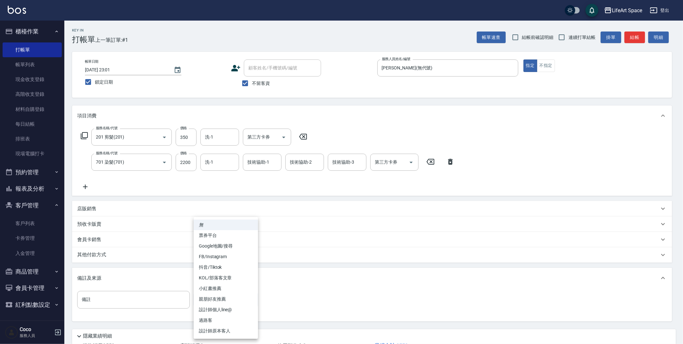
click at [198, 295] on body "LifeArt Space 登出 櫃檯作業 打帳單 帳單列表 現金收支登錄 高階收支登錄 材料自購登錄 每日結帳 排班表 現場電腦打卡 預約管理 預約管理 單…" at bounding box center [341, 196] width 683 height 392
click at [214, 256] on li "FB/Instagram" at bounding box center [226, 257] width 64 height 11
type input "FB/Instagram"
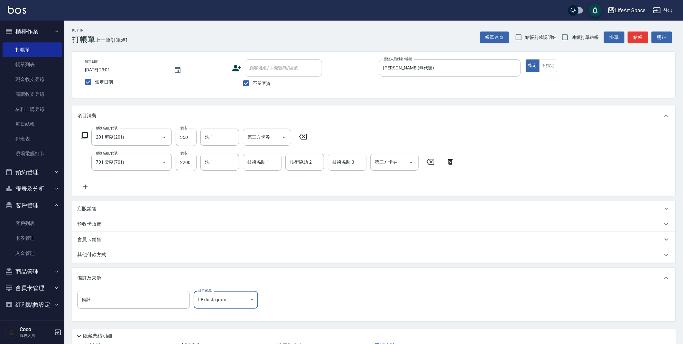
click at [85, 255] on p "其他付款方式" at bounding box center [93, 255] width 32 height 7
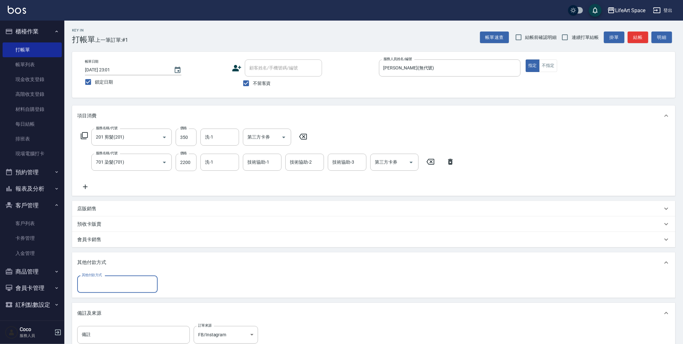
scroll to position [0, 0]
click at [152, 282] on input "其他付款方式" at bounding box center [117, 284] width 75 height 11
click at [103, 303] on span "轉帳" at bounding box center [117, 300] width 80 height 11
type input "轉帳"
click at [193, 287] on input "0" at bounding box center [186, 284] width 48 height 17
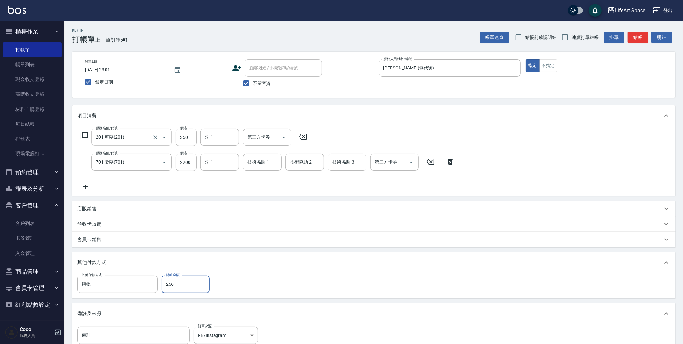
scroll to position [1, 0]
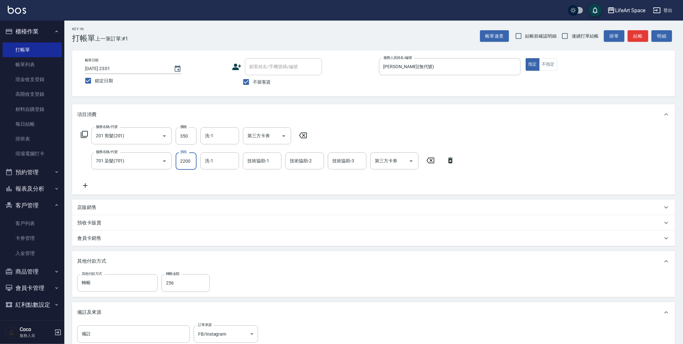
click at [195, 161] on input "2200" at bounding box center [186, 161] width 21 height 17
click at [324, 211] on div "店販銷售" at bounding box center [373, 207] width 603 height 15
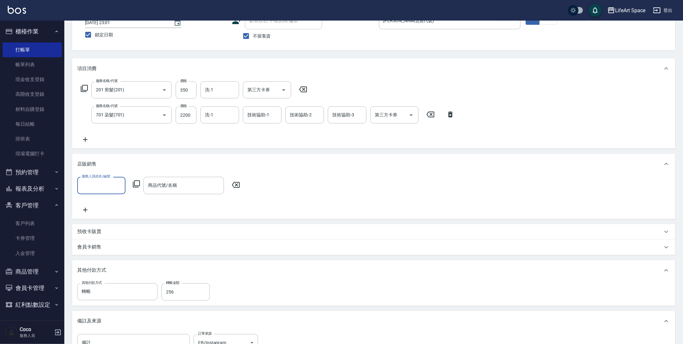
scroll to position [69, 0]
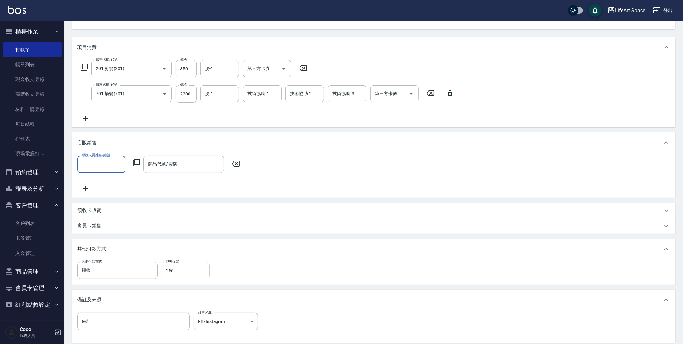
click at [191, 274] on input "256" at bounding box center [186, 270] width 48 height 17
click at [183, 267] on input "0" at bounding box center [186, 270] width 48 height 17
click at [182, 267] on input "256" at bounding box center [186, 270] width 48 height 17
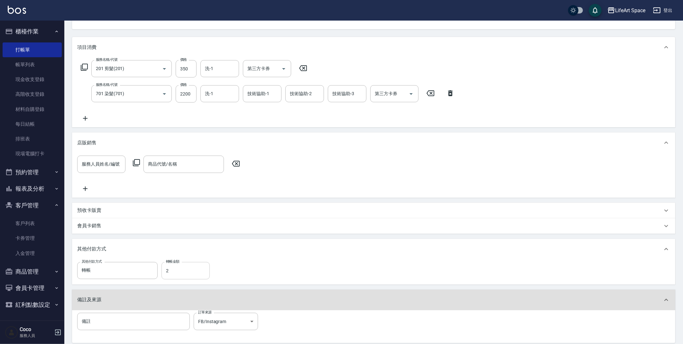
click at [180, 268] on input "2" at bounding box center [186, 270] width 48 height 17
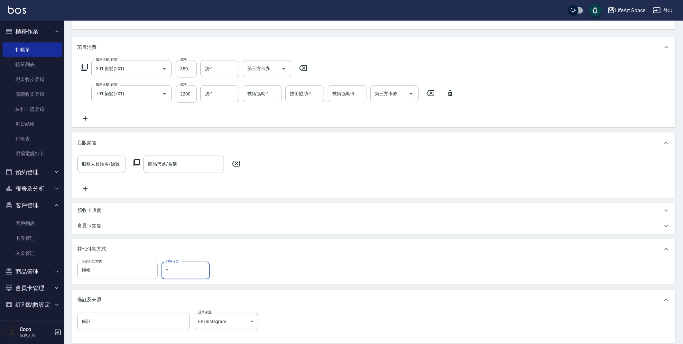
click at [197, 271] on input "2" at bounding box center [186, 270] width 48 height 17
click at [173, 270] on input "2550" at bounding box center [186, 270] width 48 height 17
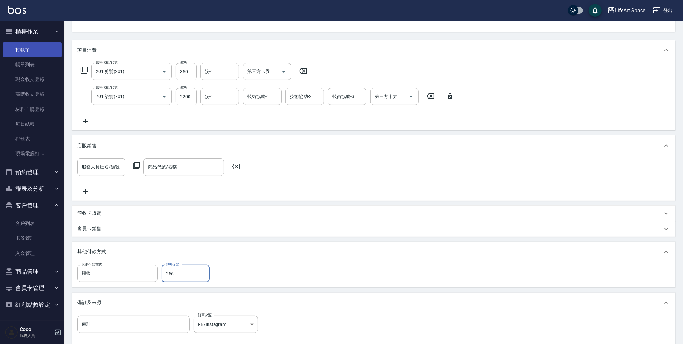
type input "256"
click at [58, 52] on link "打帳單" at bounding box center [32, 49] width 59 height 15
click at [42, 54] on link "打帳單" at bounding box center [32, 49] width 59 height 15
click at [44, 48] on link "打帳單" at bounding box center [32, 49] width 59 height 15
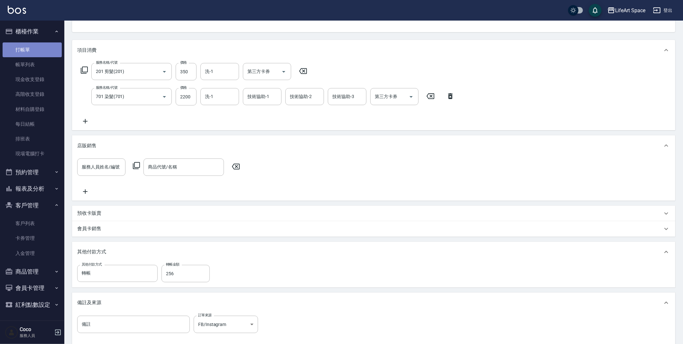
click at [44, 48] on link "打帳單" at bounding box center [32, 49] width 59 height 15
click at [48, 49] on link "打帳單" at bounding box center [32, 49] width 59 height 15
click at [46, 66] on link "帳單列表" at bounding box center [32, 64] width 59 height 15
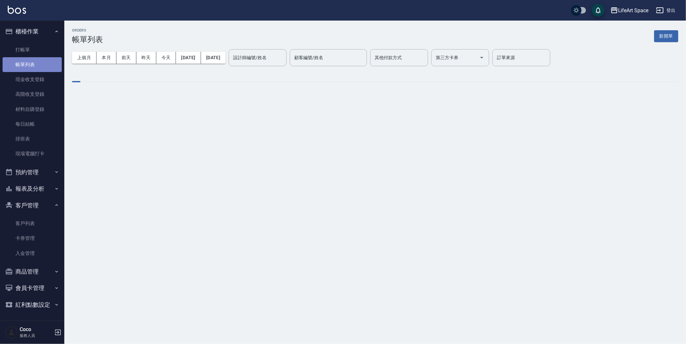
drag, startPoint x: 42, startPoint y: 67, endPoint x: 36, endPoint y: 54, distance: 14.8
click at [43, 67] on link "帳單列表" at bounding box center [32, 64] width 59 height 15
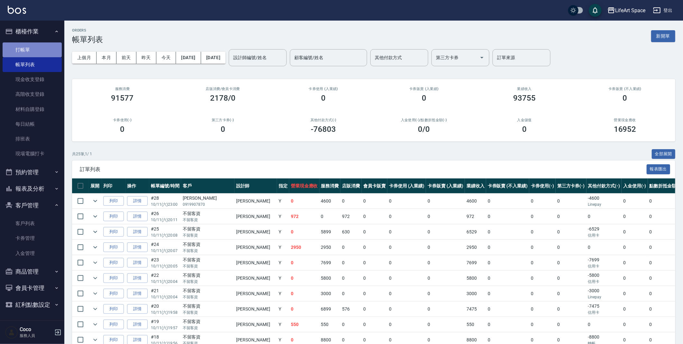
click at [37, 47] on link "打帳單" at bounding box center [32, 49] width 59 height 15
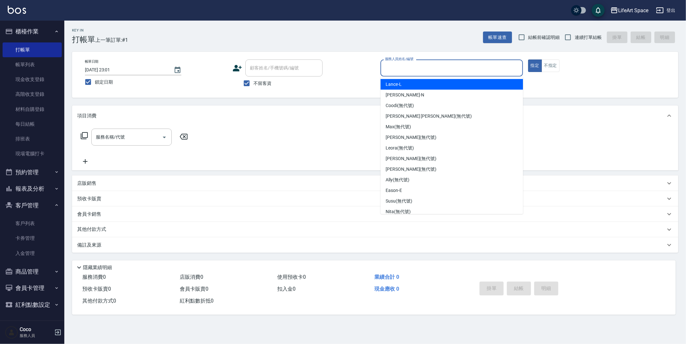
click at [429, 72] on input "服務人員姓名/編號" at bounding box center [452, 67] width 137 height 11
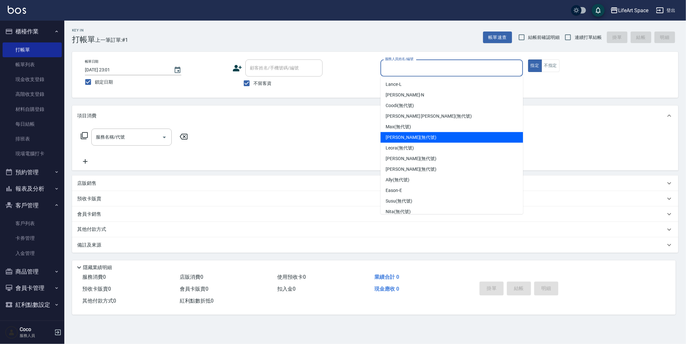
drag, startPoint x: 430, startPoint y: 141, endPoint x: 347, endPoint y: 136, distance: 83.2
click at [430, 141] on div "[PERSON_NAME] (無代號)" at bounding box center [452, 137] width 143 height 11
type input "[PERSON_NAME](無代號)"
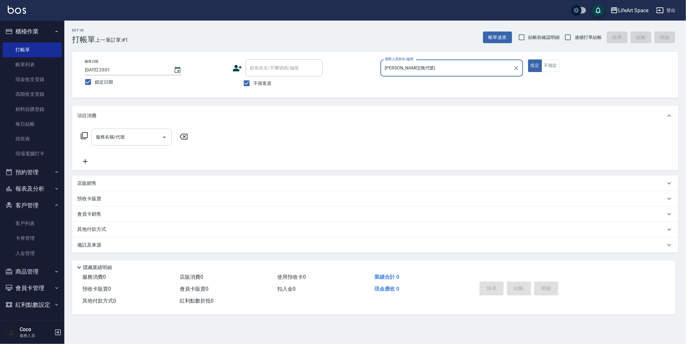
click at [149, 138] on input "服務名稱/代號" at bounding box center [126, 137] width 65 height 11
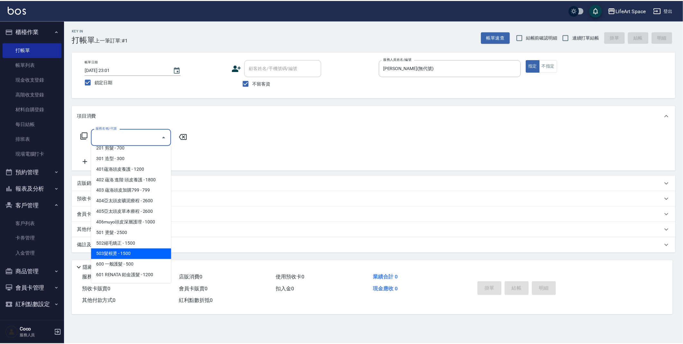
scroll to position [101, 0]
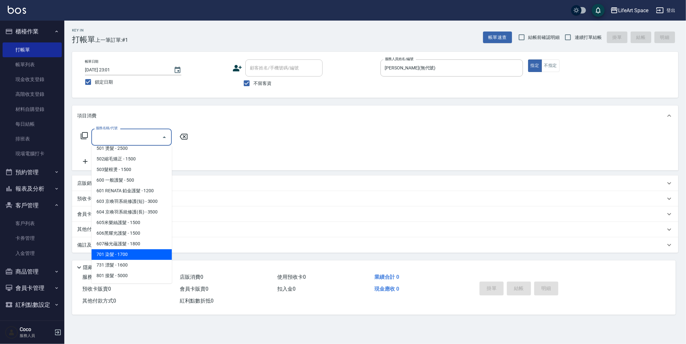
click at [127, 255] on span "701 染髮 - 1700" at bounding box center [131, 254] width 80 height 11
type input "701 染髮(701)"
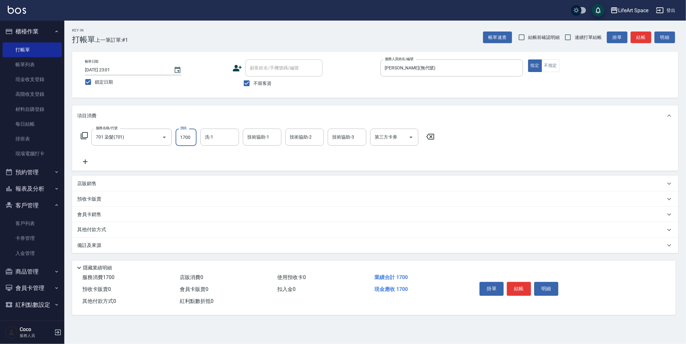
click at [190, 139] on input "1700" at bounding box center [186, 137] width 21 height 17
type input "2200"
click at [86, 163] on icon at bounding box center [85, 162] width 16 height 8
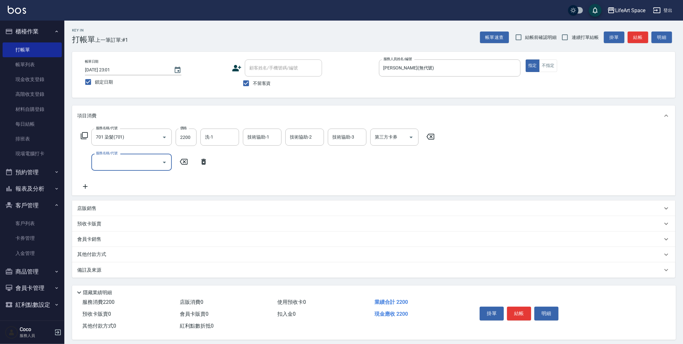
click at [108, 163] on input "服務名稱/代號" at bounding box center [126, 162] width 65 height 11
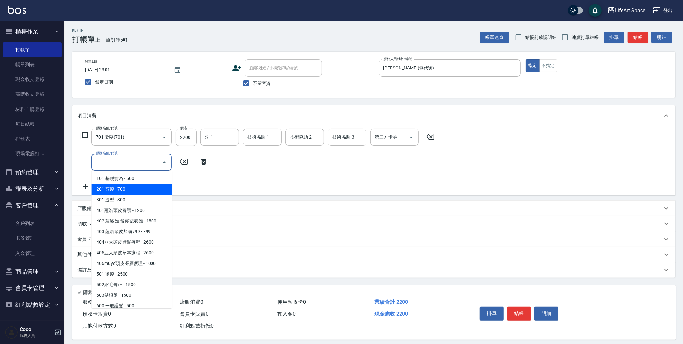
drag, startPoint x: 124, startPoint y: 187, endPoint x: 170, endPoint y: 173, distance: 47.6
click at [124, 187] on span "201 剪髮 - 700" at bounding box center [131, 189] width 80 height 11
type input "201 剪髮(201)"
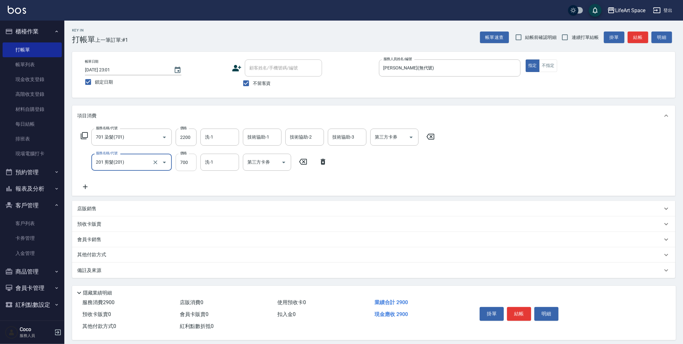
click at [194, 161] on input "700" at bounding box center [186, 162] width 21 height 17
type input "350"
click at [103, 254] on p "其他付款方式" at bounding box center [93, 255] width 32 height 7
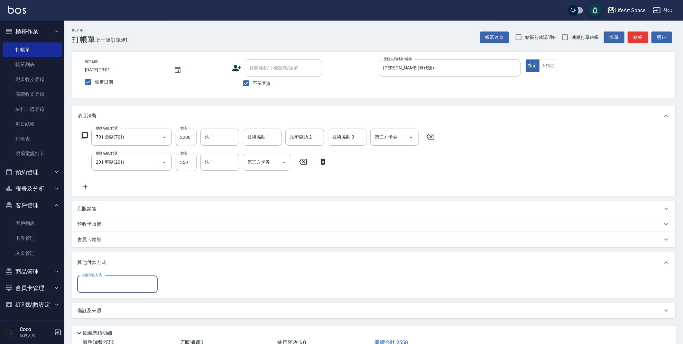
scroll to position [0, 0]
click at [117, 289] on input "其他付款方式" at bounding box center [117, 284] width 75 height 11
drag, startPoint x: 118, startPoint y: 301, endPoint x: 129, endPoint y: 296, distance: 12.1
click at [118, 301] on span "轉帳" at bounding box center [117, 300] width 80 height 11
type input "轉帳"
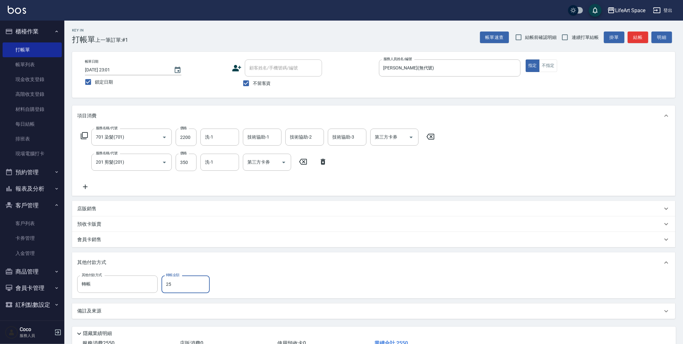
click at [170, 289] on input "25" at bounding box center [186, 284] width 48 height 17
type input "25"
click at [119, 281] on input "轉帳" at bounding box center [112, 284] width 65 height 11
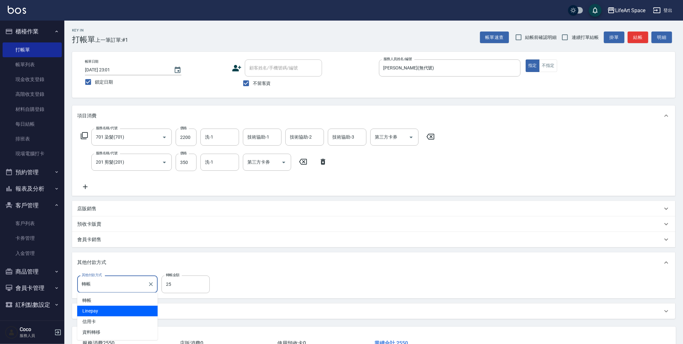
click at [112, 313] on span "Linepay" at bounding box center [117, 311] width 80 height 11
type input "Linepay"
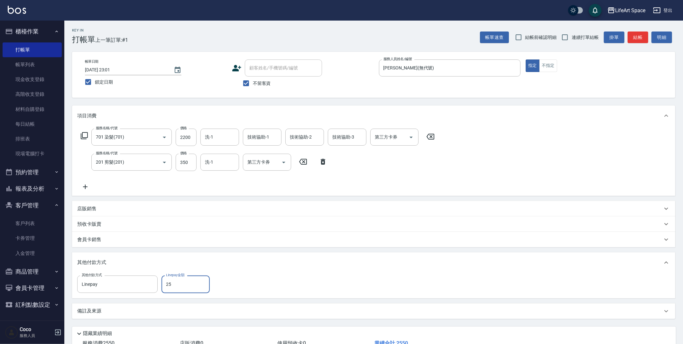
click at [193, 281] on input "25" at bounding box center [186, 284] width 48 height 17
click at [168, 287] on input "525" at bounding box center [186, 284] width 48 height 17
click at [166, 286] on input "525" at bounding box center [186, 284] width 48 height 17
type input "2525"
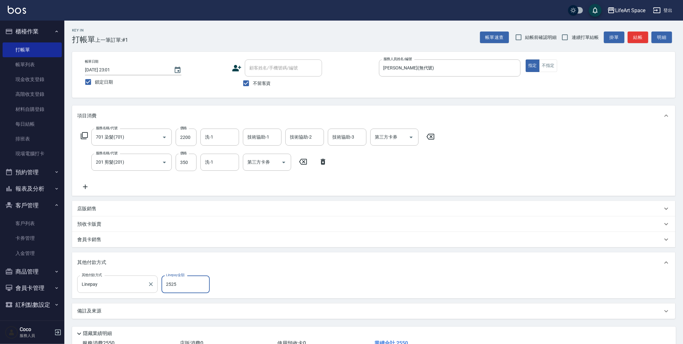
click at [119, 285] on input "Linepay" at bounding box center [112, 284] width 65 height 11
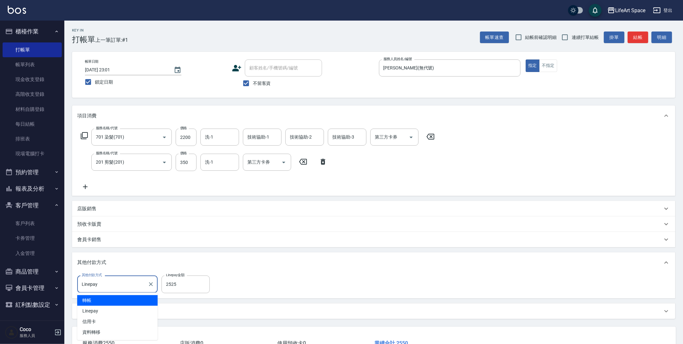
click at [131, 302] on span "轉帳" at bounding box center [117, 300] width 80 height 11
type input "轉帳"
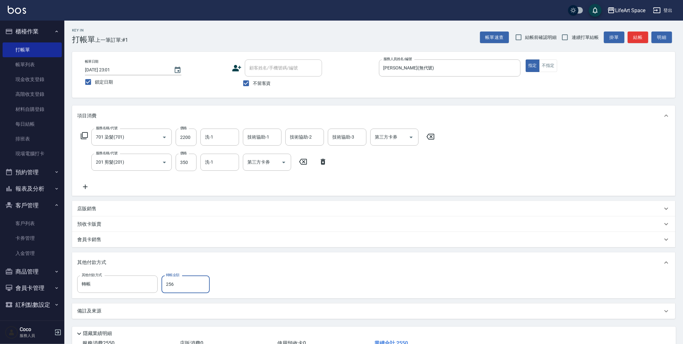
click at [177, 284] on input "256" at bounding box center [186, 284] width 48 height 17
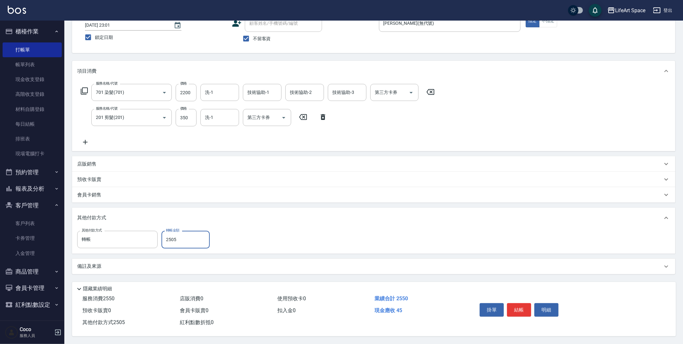
scroll to position [47, 0]
type input "2550"
click at [92, 267] on p "備註及來源" at bounding box center [89, 266] width 24 height 7
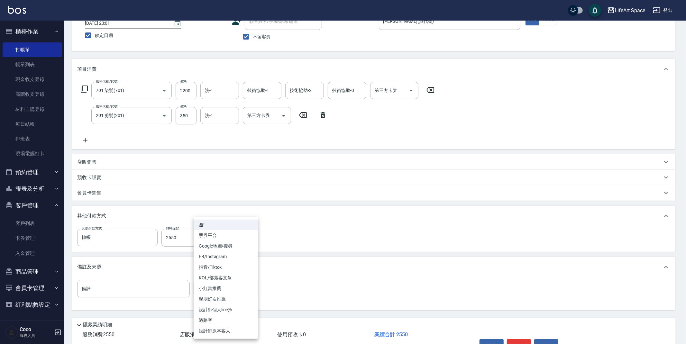
click at [216, 294] on body "LifeArt Space 登出 櫃檯作業 打帳單 帳單列表 現金收支登錄 高階收支登錄 材料自購登錄 每日結帳 排班表 現場電腦打卡 預約管理 預約管理 單…" at bounding box center [343, 166] width 686 height 427
click at [232, 256] on li "FB/Instagram" at bounding box center [226, 257] width 64 height 11
type input "FB/Instagram"
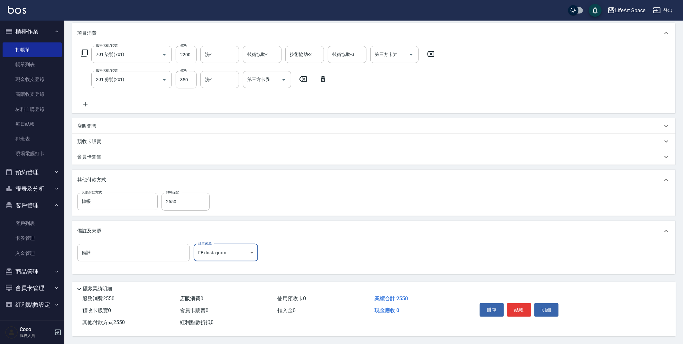
scroll to position [85, 0]
click at [518, 306] on button "結帳" at bounding box center [519, 310] width 24 height 14
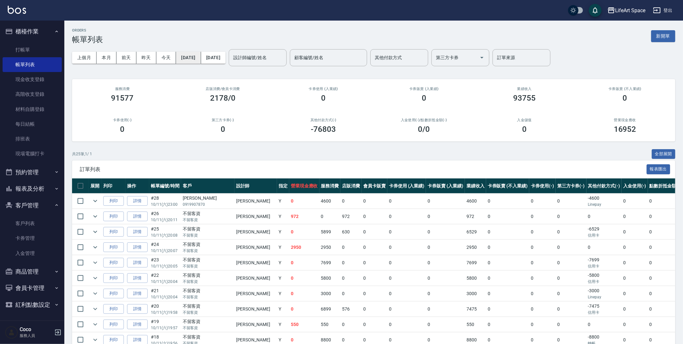
click at [199, 54] on button "[DATE]" at bounding box center [188, 58] width 25 height 12
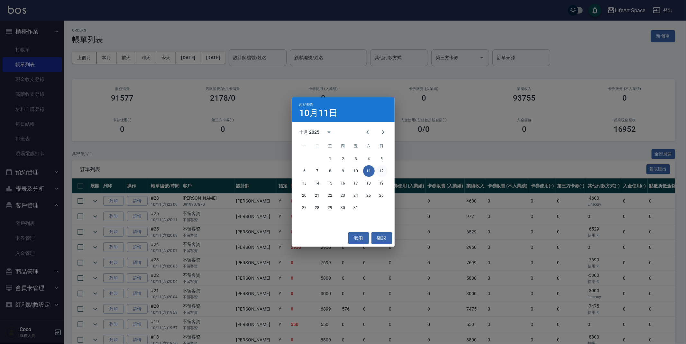
click at [382, 170] on button "12" at bounding box center [382, 171] width 12 height 12
